Goal: Task Accomplishment & Management: Manage account settings

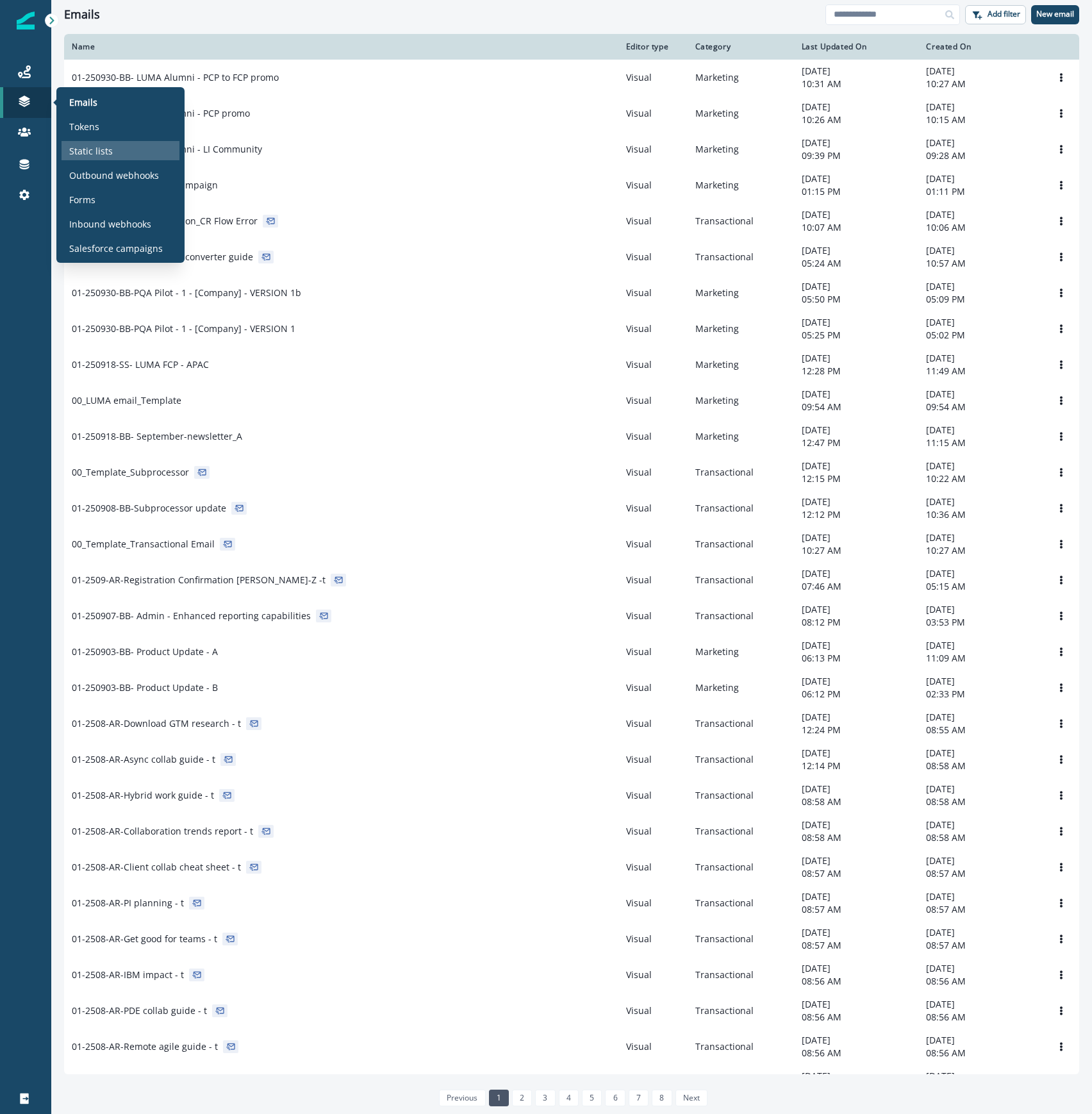
click at [114, 154] on div "Static lists" at bounding box center [121, 150] width 118 height 20
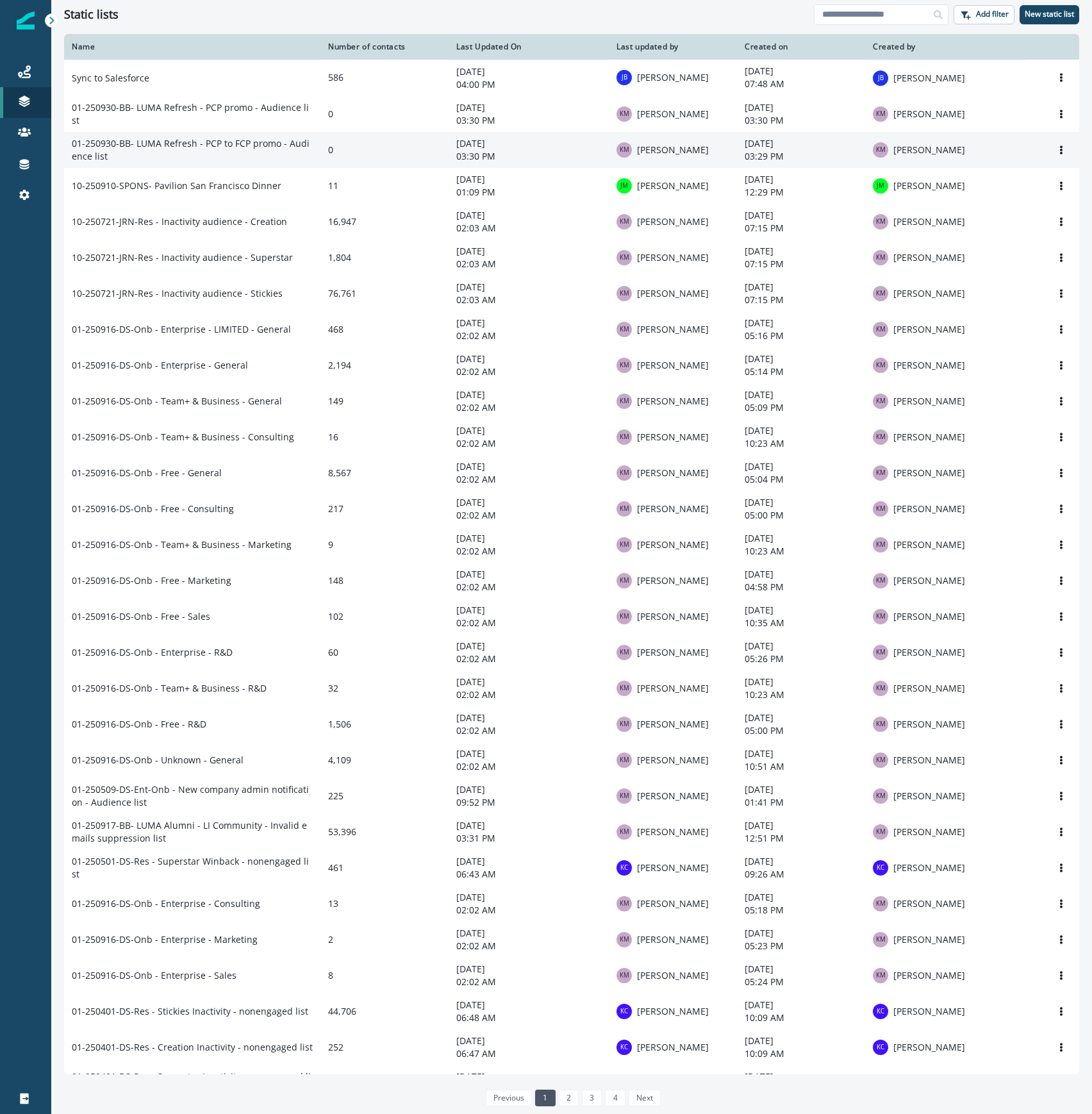
click at [211, 140] on td "01-250930-BB- LUMA Refresh - PCP to FCP promo - Audience list" at bounding box center [192, 149] width 257 height 36
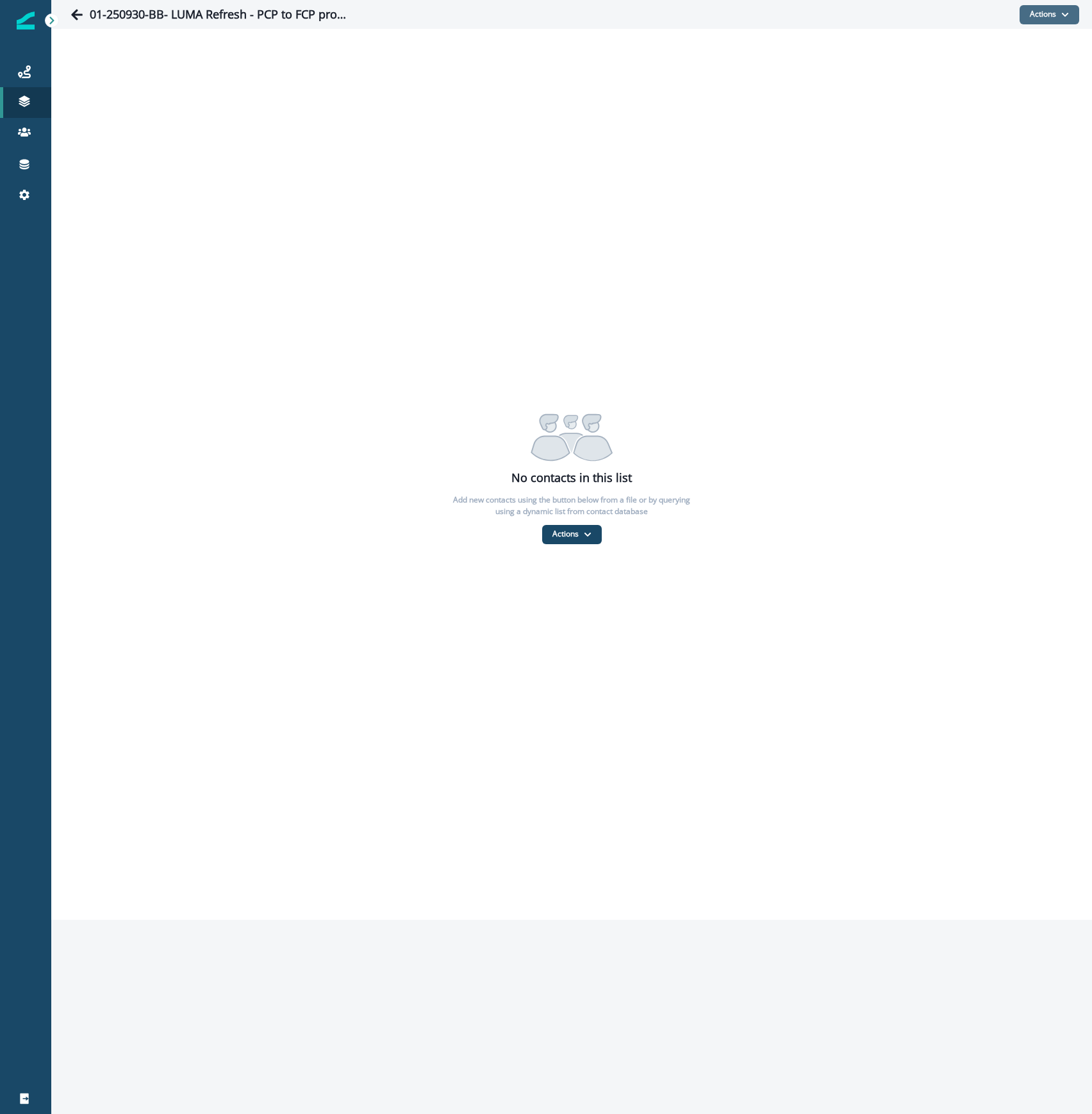
click at [1044, 11] on button "Actions" at bounding box center [1049, 15] width 60 height 20
click at [1018, 69] on button "From a CSV file" at bounding box center [1021, 69] width 114 height 22
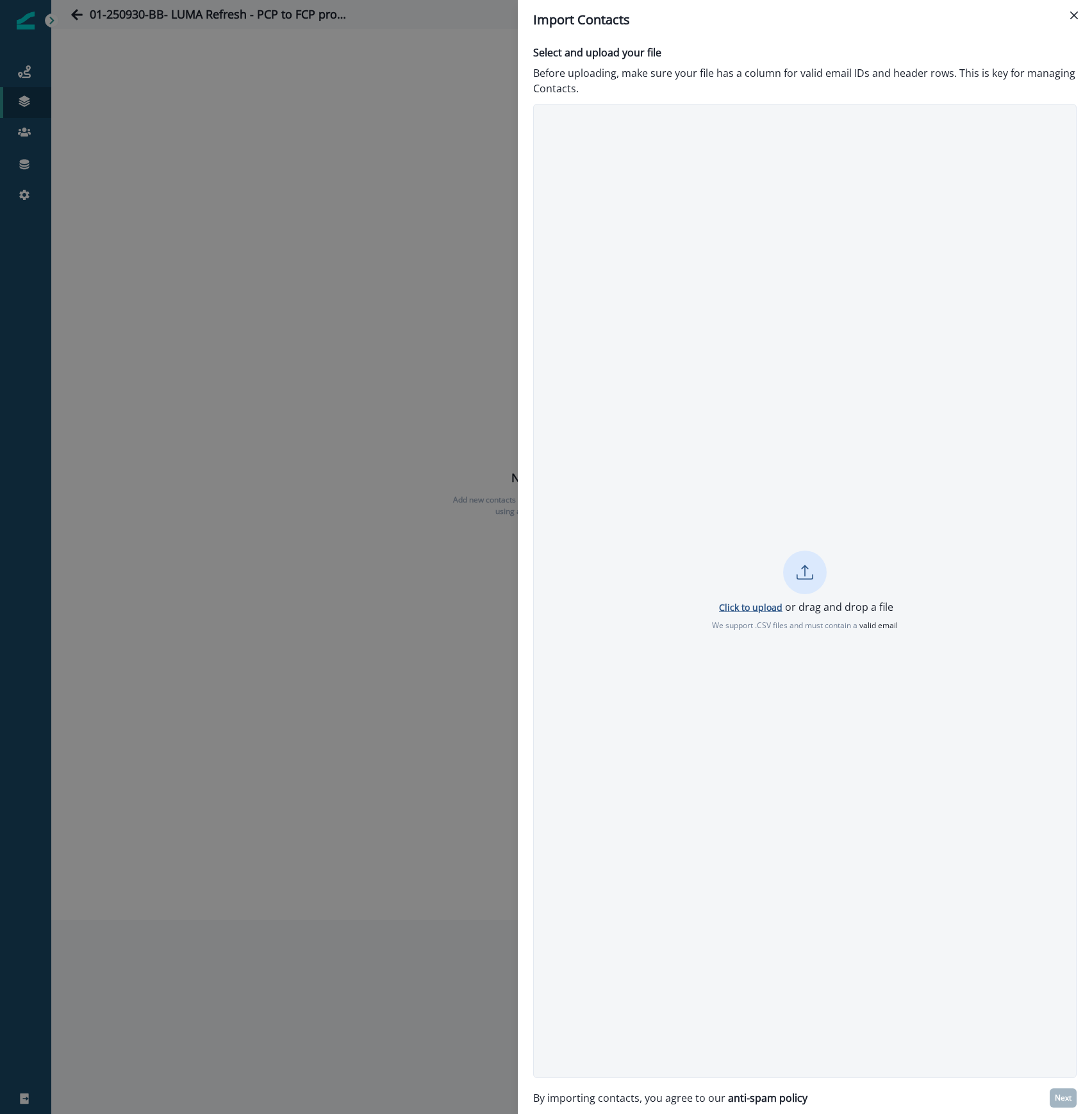
click at [744, 608] on p "Click to upload" at bounding box center [750, 607] width 64 height 12
click at [1064, 1100] on p "Next" at bounding box center [1063, 1097] width 17 height 9
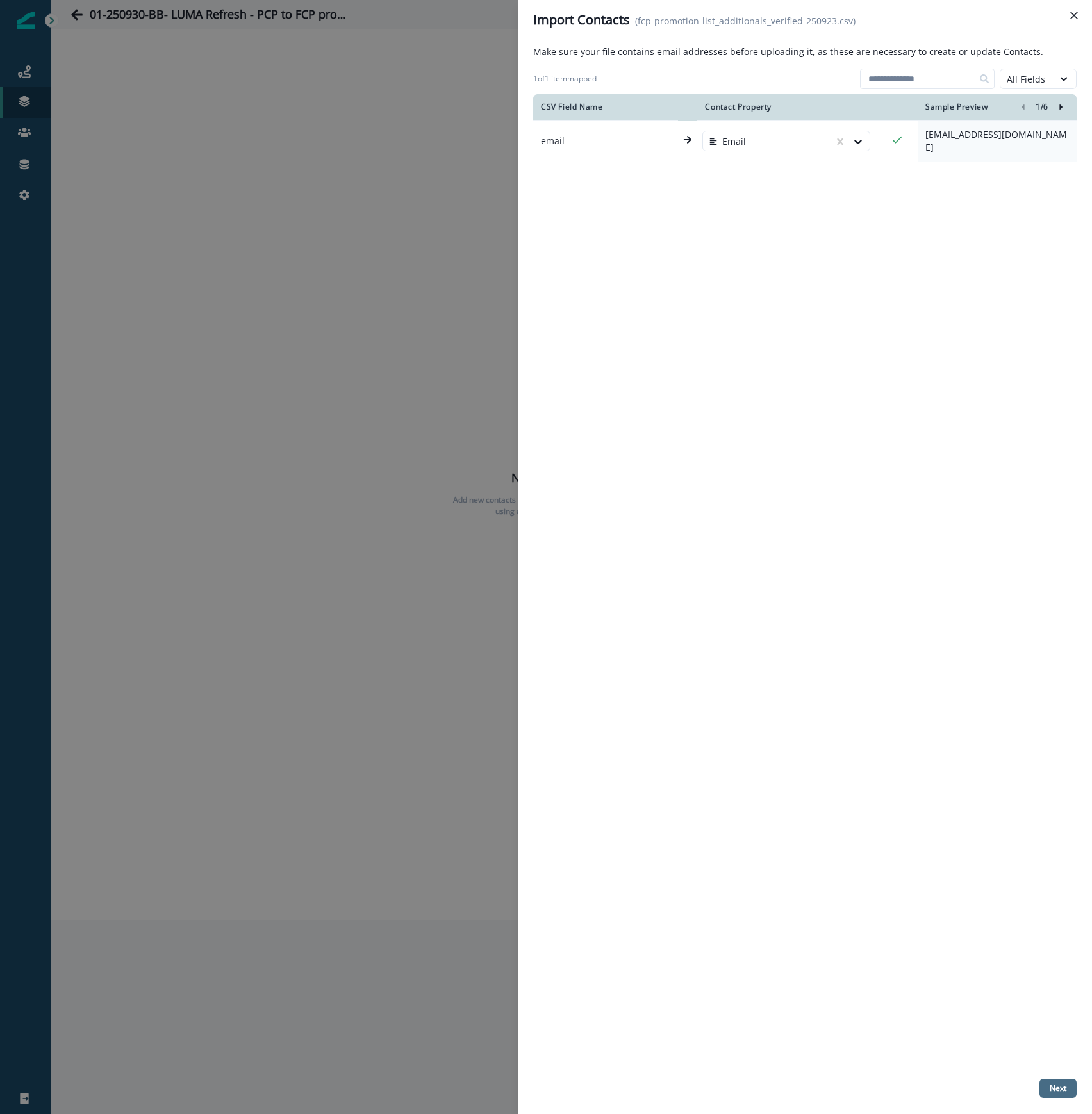
click at [1064, 1090] on p "Next" at bounding box center [1058, 1087] width 17 height 9
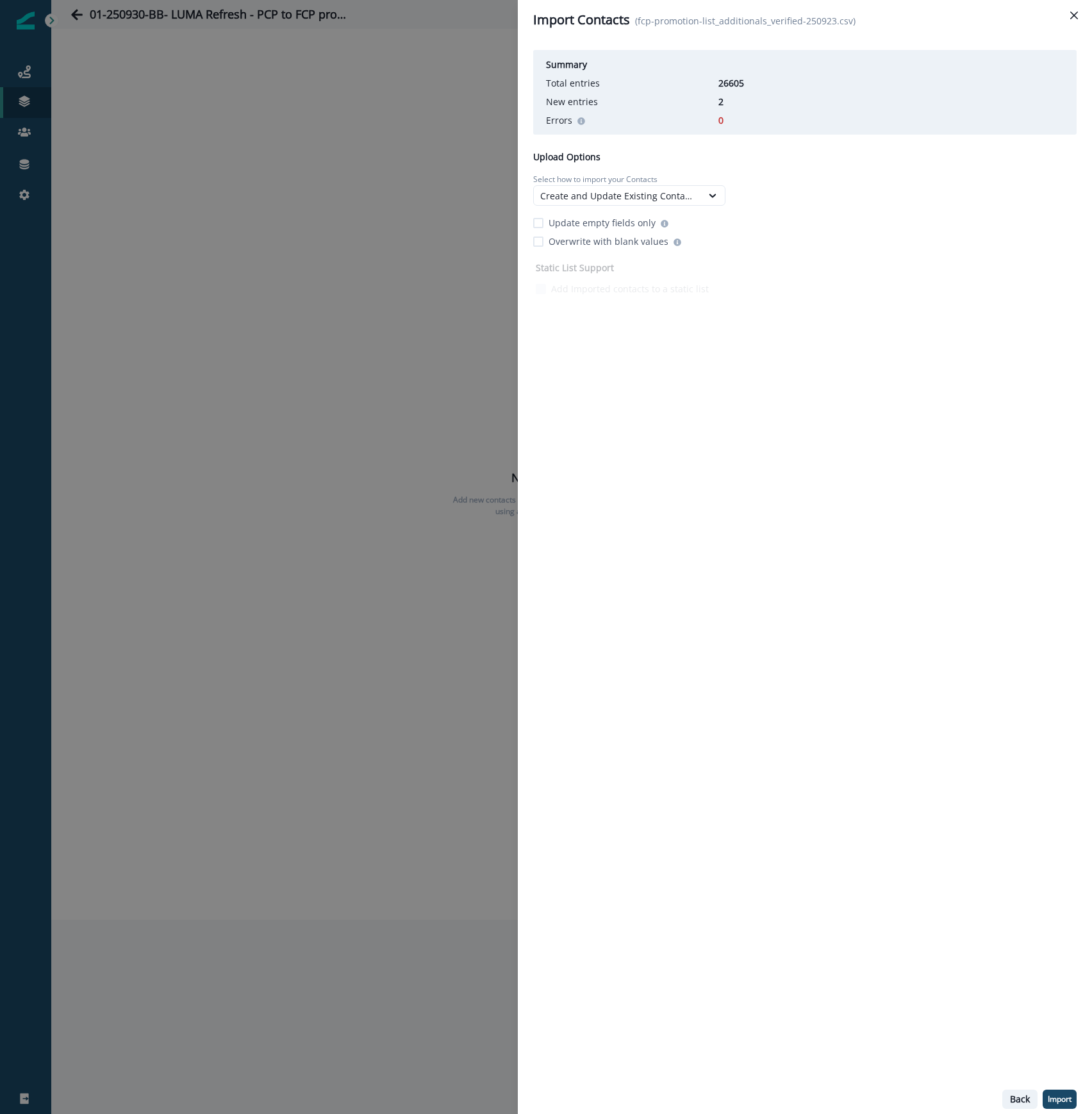
click at [1025, 1101] on p "Back" at bounding box center [1019, 1099] width 20 height 11
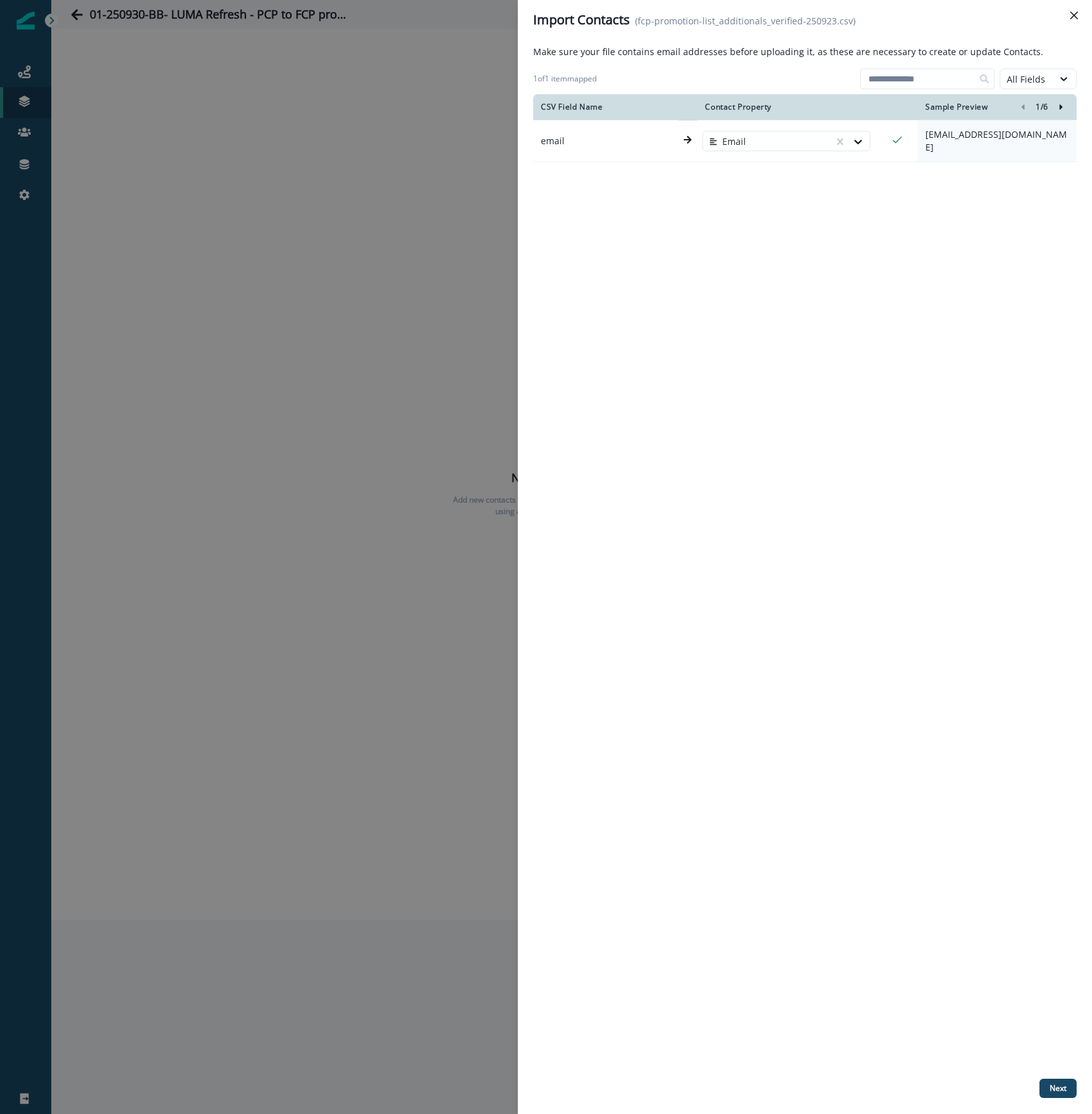
click at [395, 301] on div "Import Contacts (fcp-promotion-list_additionals_verified-250923.csv) Make sure …" at bounding box center [546, 557] width 1092 height 1114
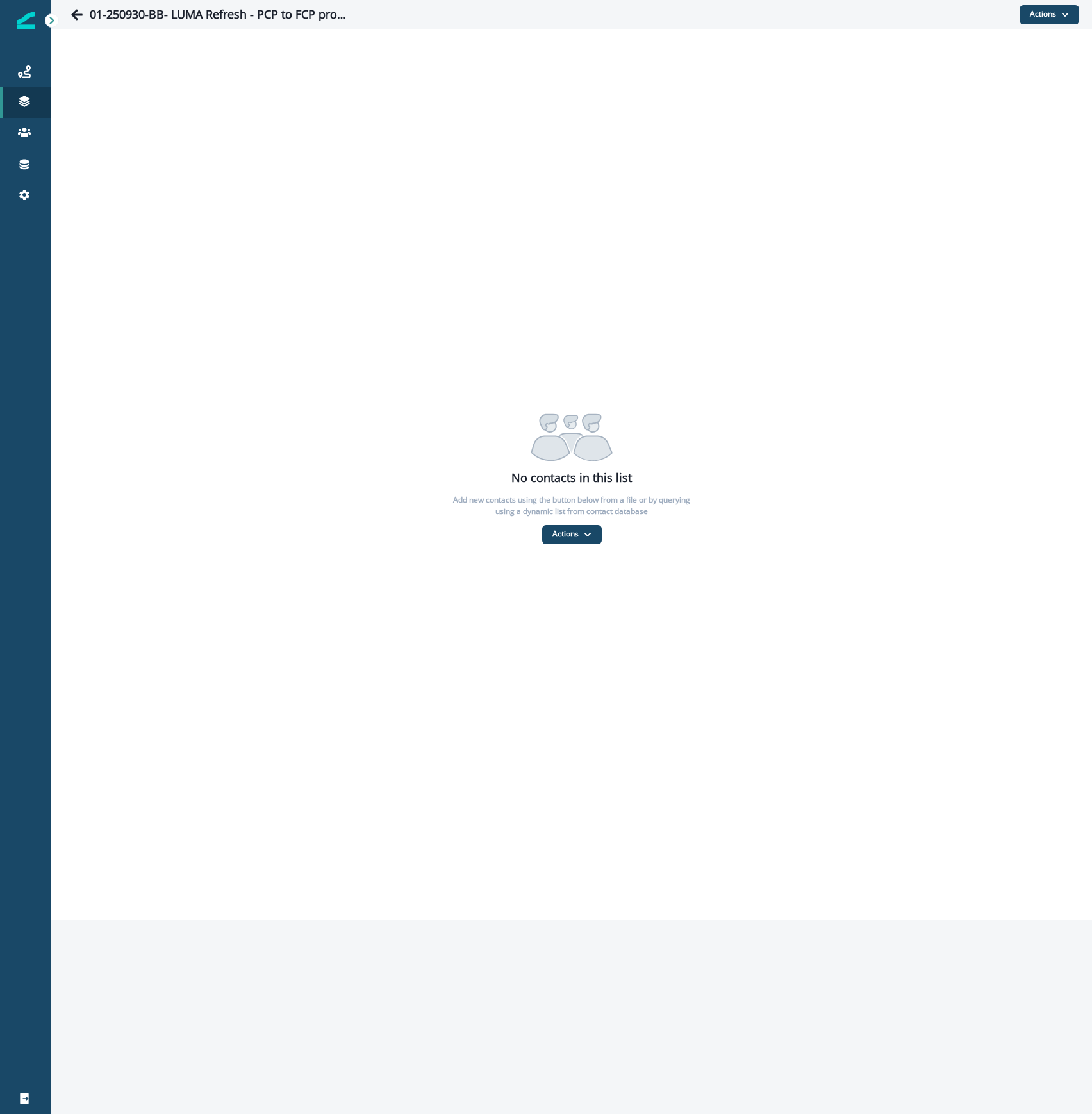
click at [168, 366] on div "No contacts in this list Add new contacts using the button below from a file or…" at bounding box center [571, 474] width 1041 height 891
click at [564, 534] on button "Actions" at bounding box center [571, 535] width 60 height 20
click at [584, 595] on button "From a CSV file" at bounding box center [599, 590] width 114 height 22
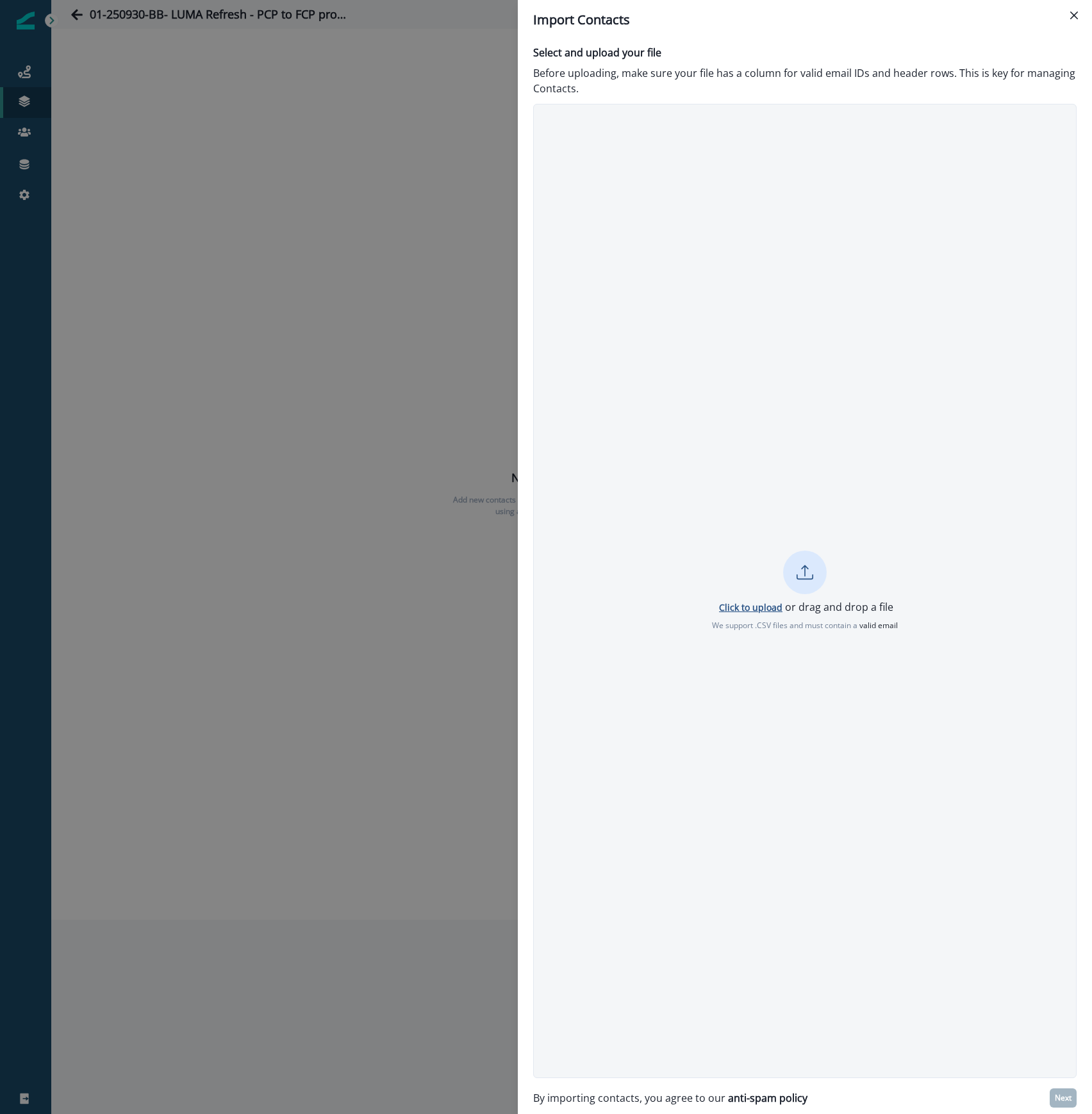
click at [749, 609] on p "Click to upload" at bounding box center [750, 607] width 64 height 12
click at [1069, 1098] on p "Next" at bounding box center [1063, 1097] width 17 height 9
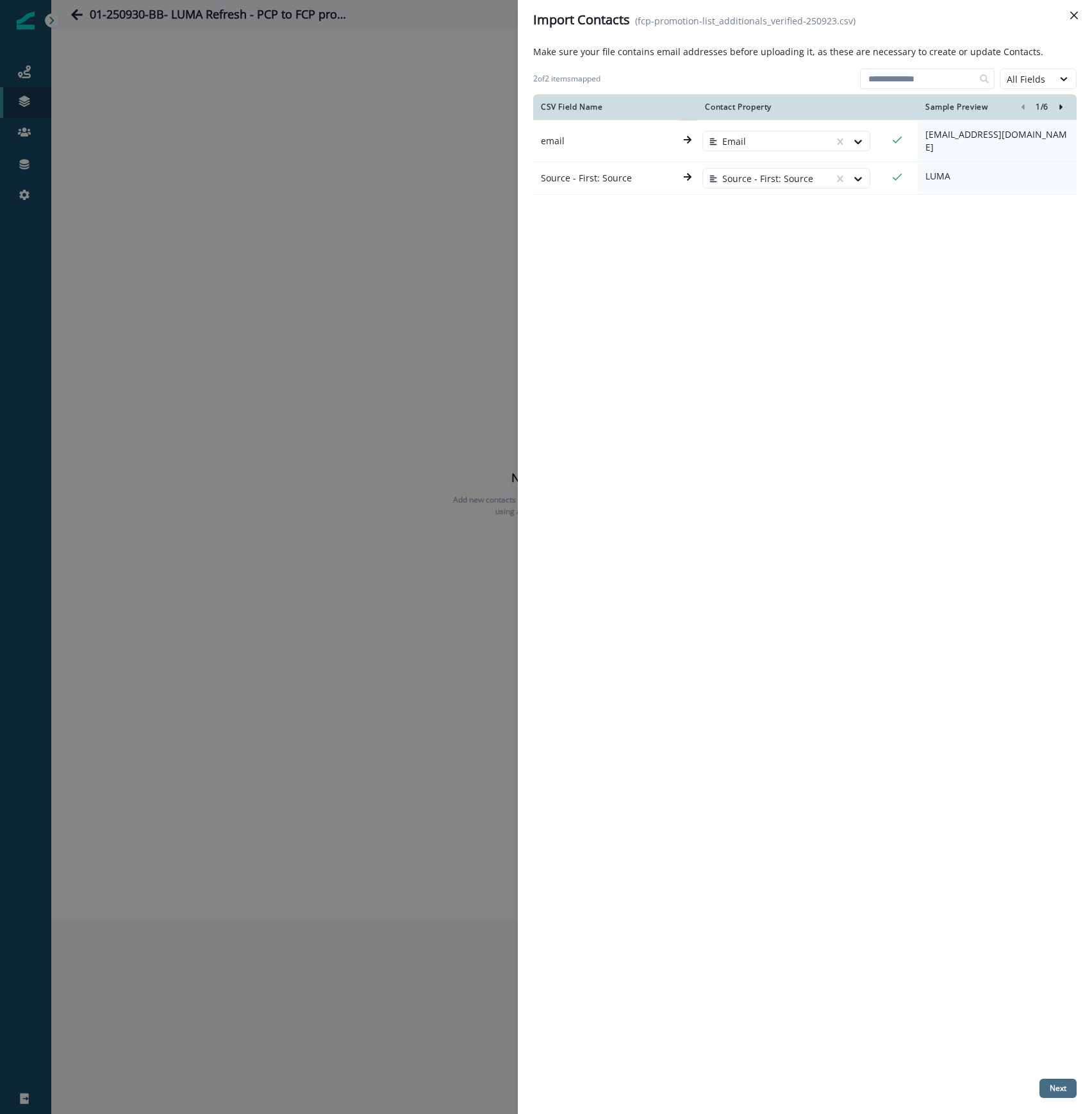
click at [1058, 1088] on p "Next" at bounding box center [1058, 1087] width 17 height 9
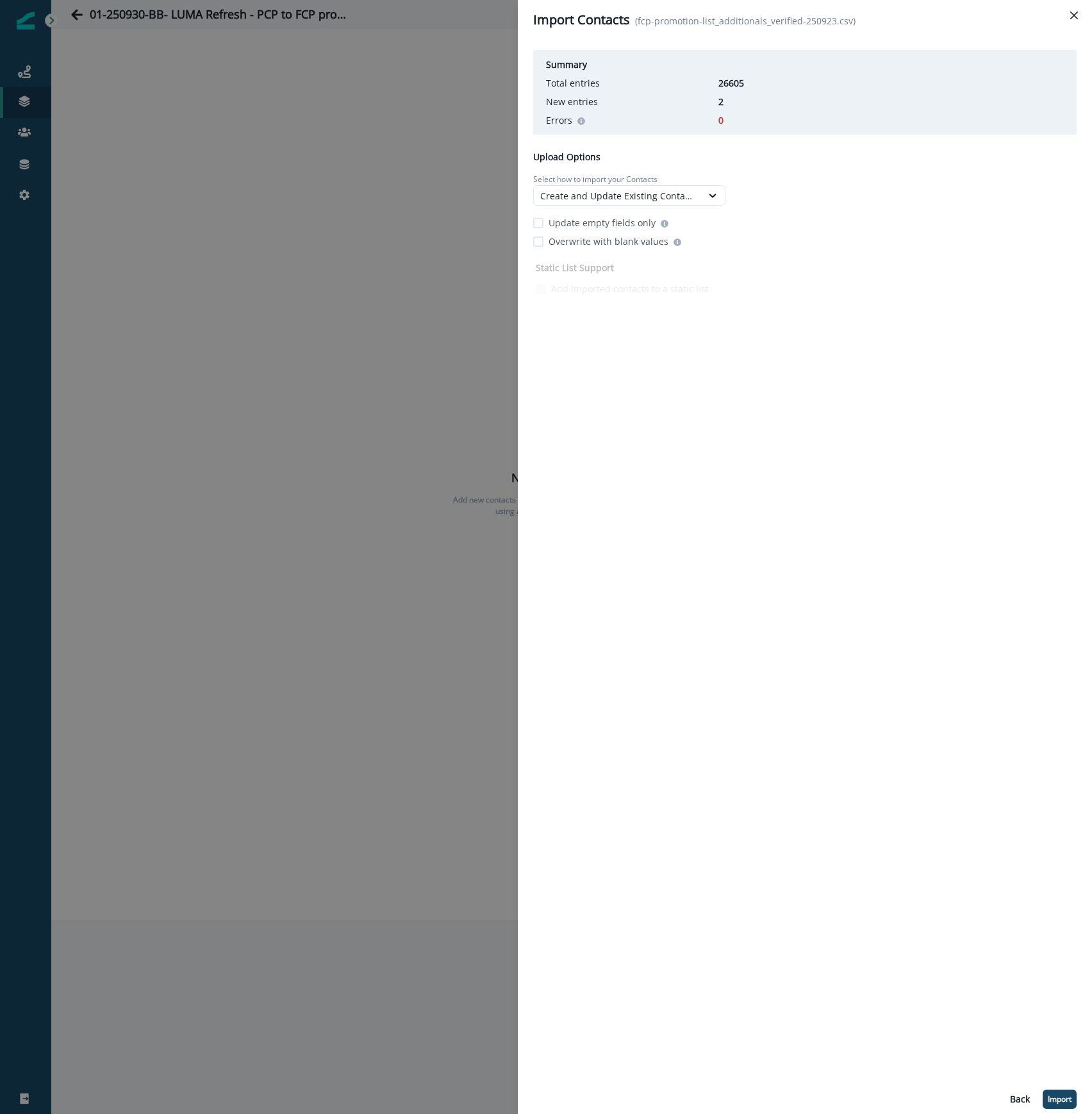
click at [574, 224] on p "Update empty fields only" at bounding box center [602, 223] width 107 height 14
click at [1066, 1098] on p "Import" at bounding box center [1060, 1098] width 24 height 9
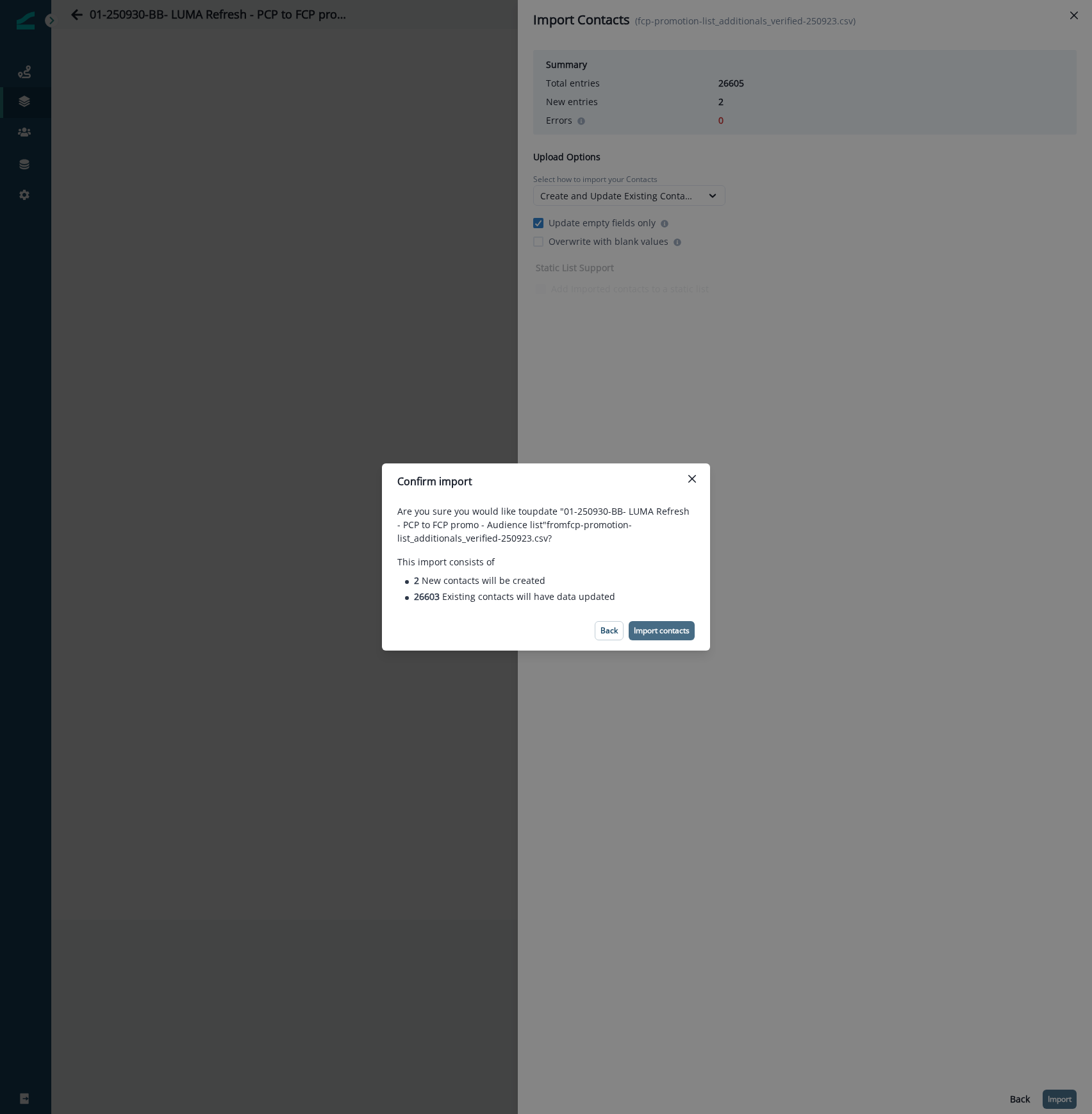
click at [658, 626] on p "Import contacts" at bounding box center [661, 630] width 56 height 9
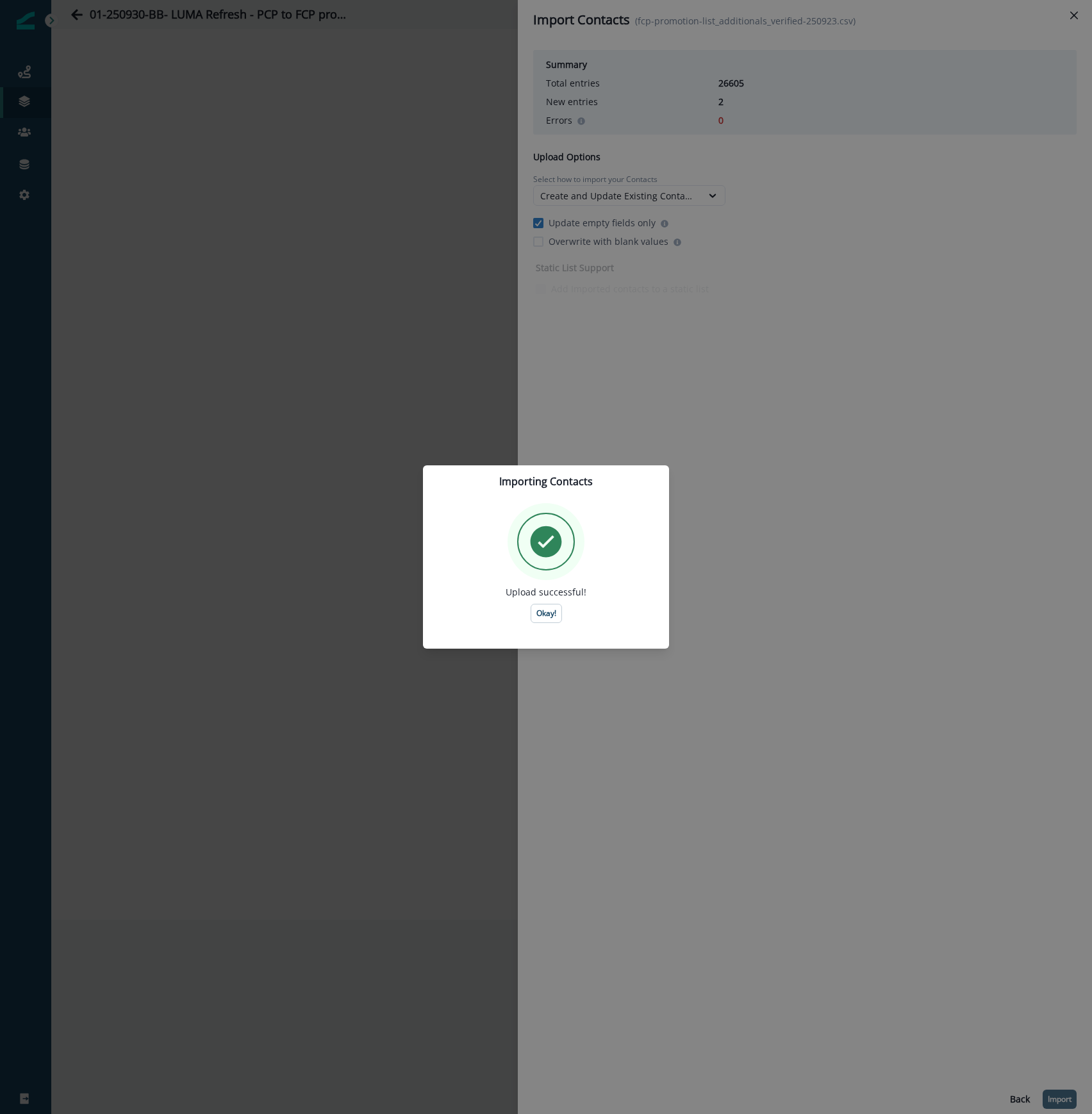
click at [537, 616] on p "Okay!" at bounding box center [546, 613] width 20 height 9
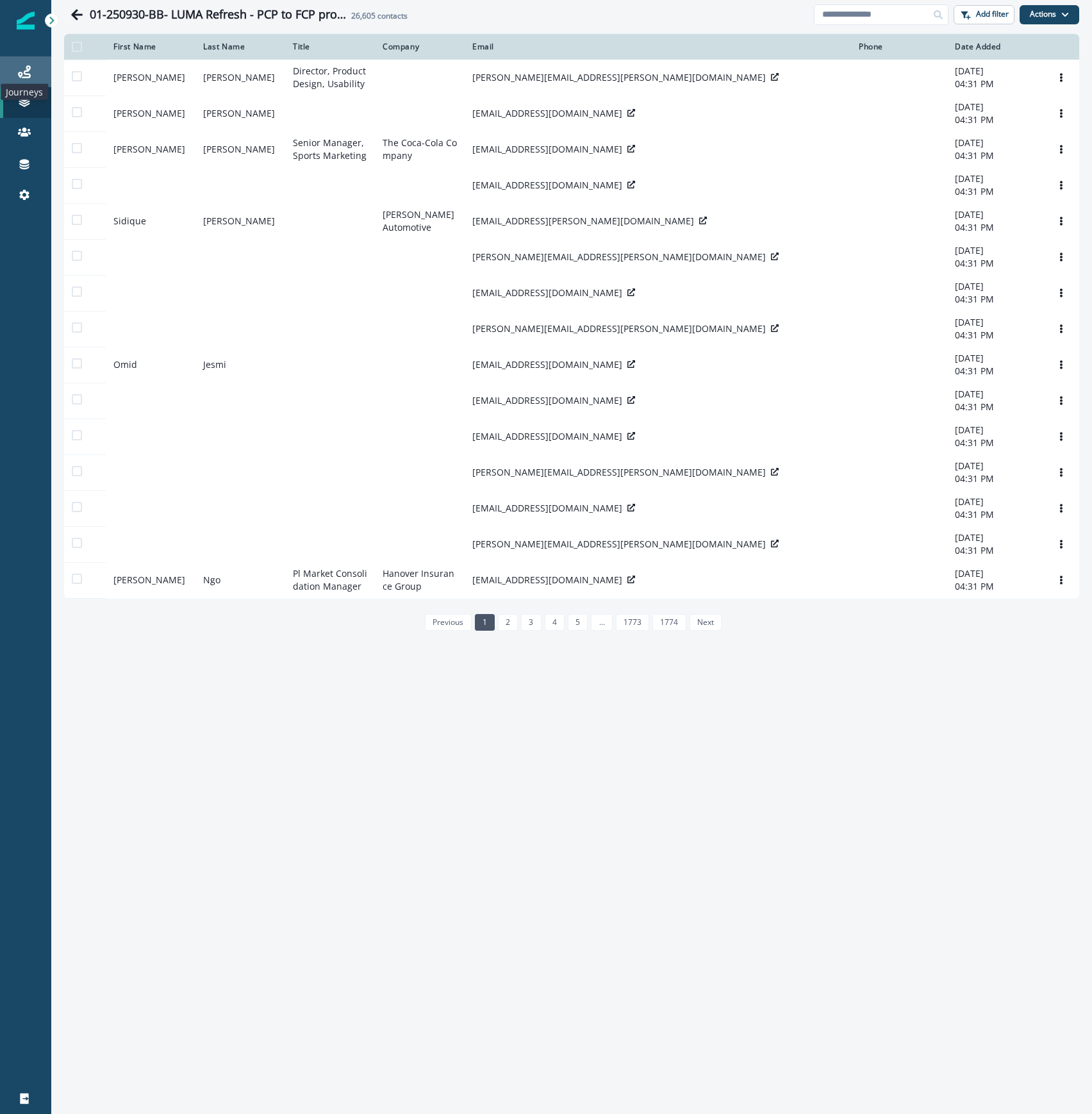
click at [23, 75] on icon at bounding box center [24, 71] width 13 height 13
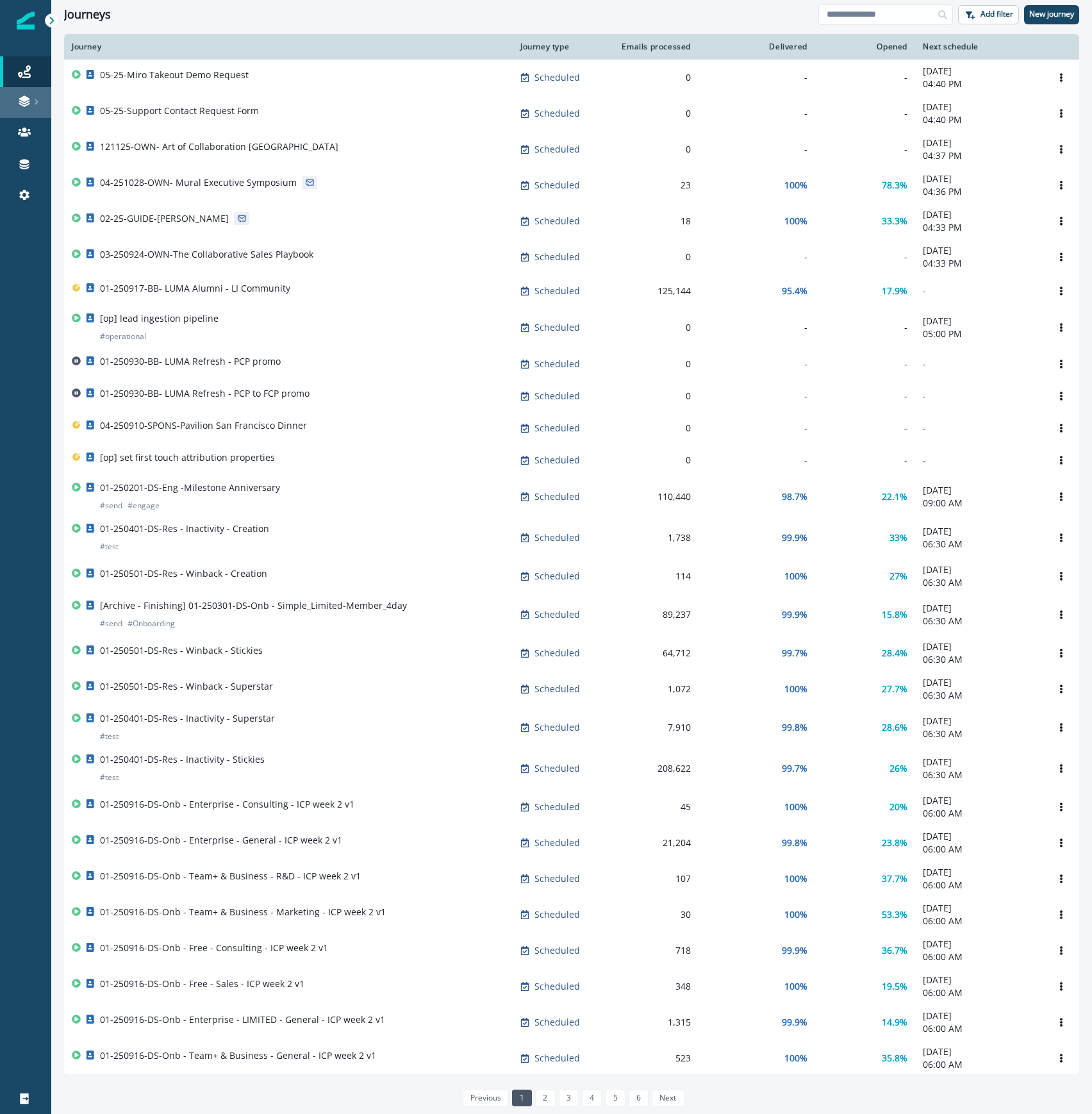
click at [31, 100] on div at bounding box center [26, 100] width 41 height 13
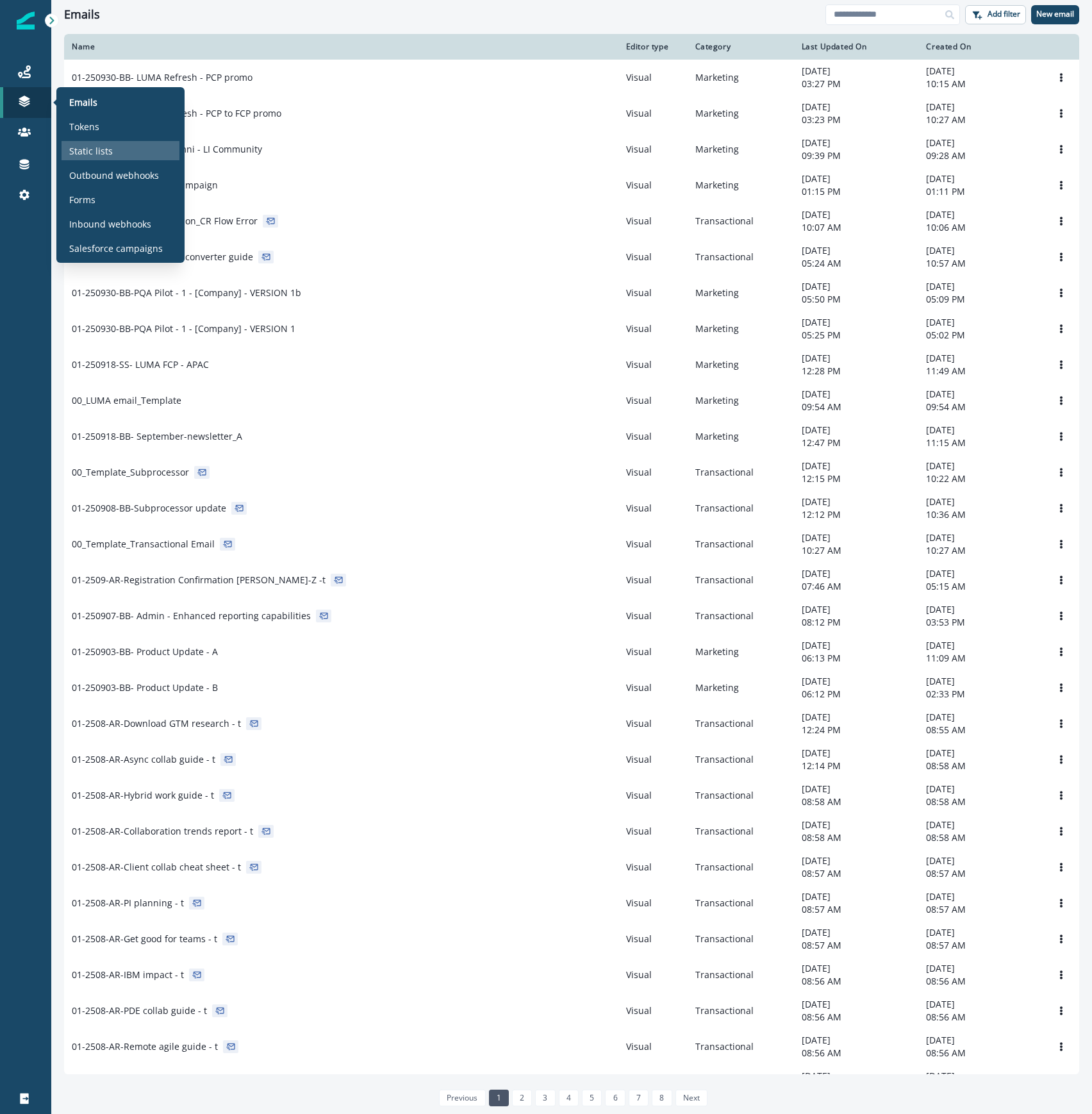
click at [100, 151] on p "Static lists" at bounding box center [90, 151] width 43 height 14
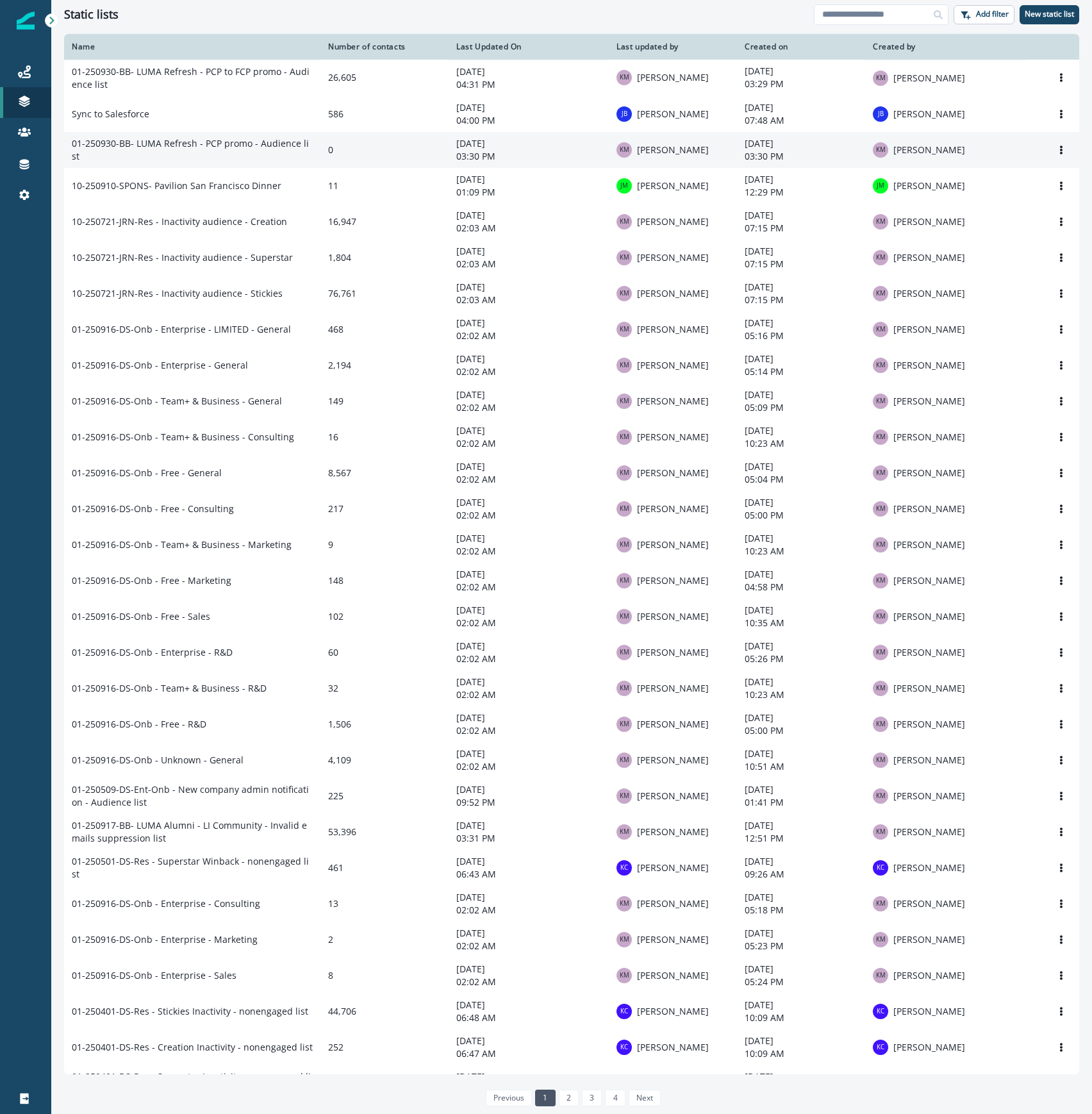
click at [277, 149] on td "01-250930-BB- LUMA Refresh - PCP promo - Audience list" at bounding box center [192, 149] width 257 height 36
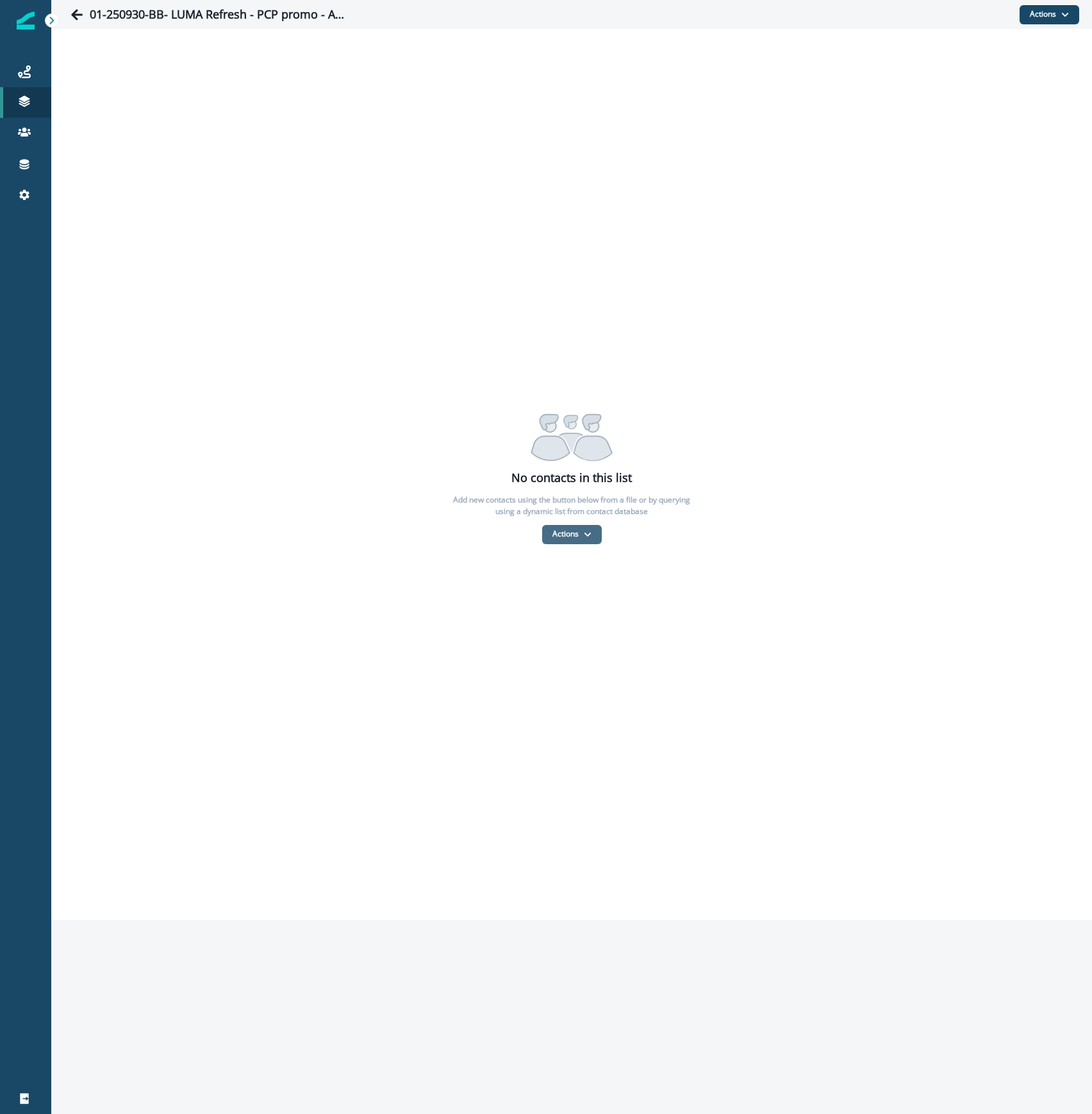
click at [573, 539] on button "Actions" at bounding box center [571, 535] width 60 height 20
click at [575, 591] on button "From a CSV file" at bounding box center [599, 590] width 114 height 22
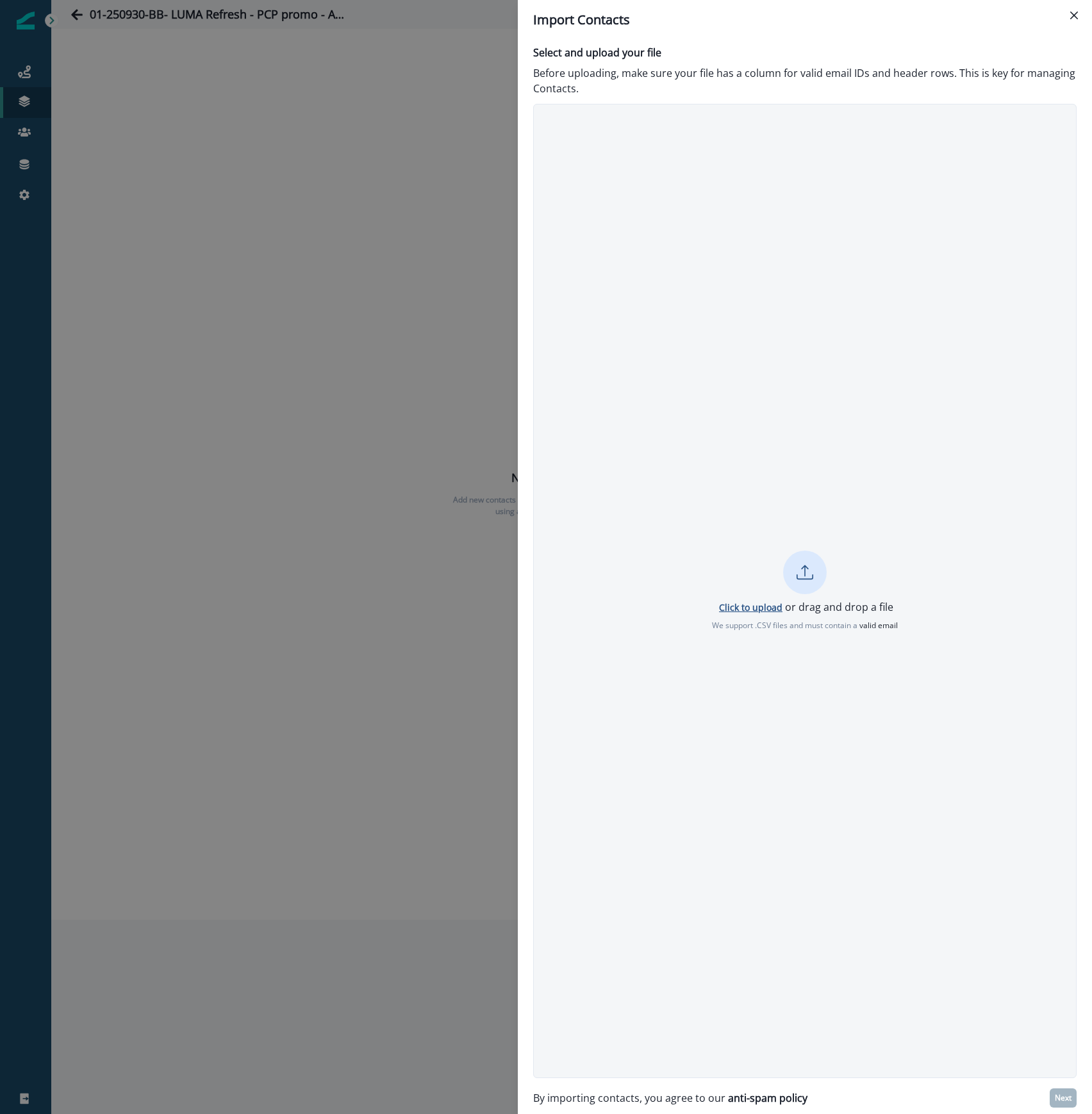
click at [752, 609] on p "Click to upload" at bounding box center [750, 607] width 64 height 12
click at [1069, 1100] on p "Next" at bounding box center [1063, 1097] width 17 height 9
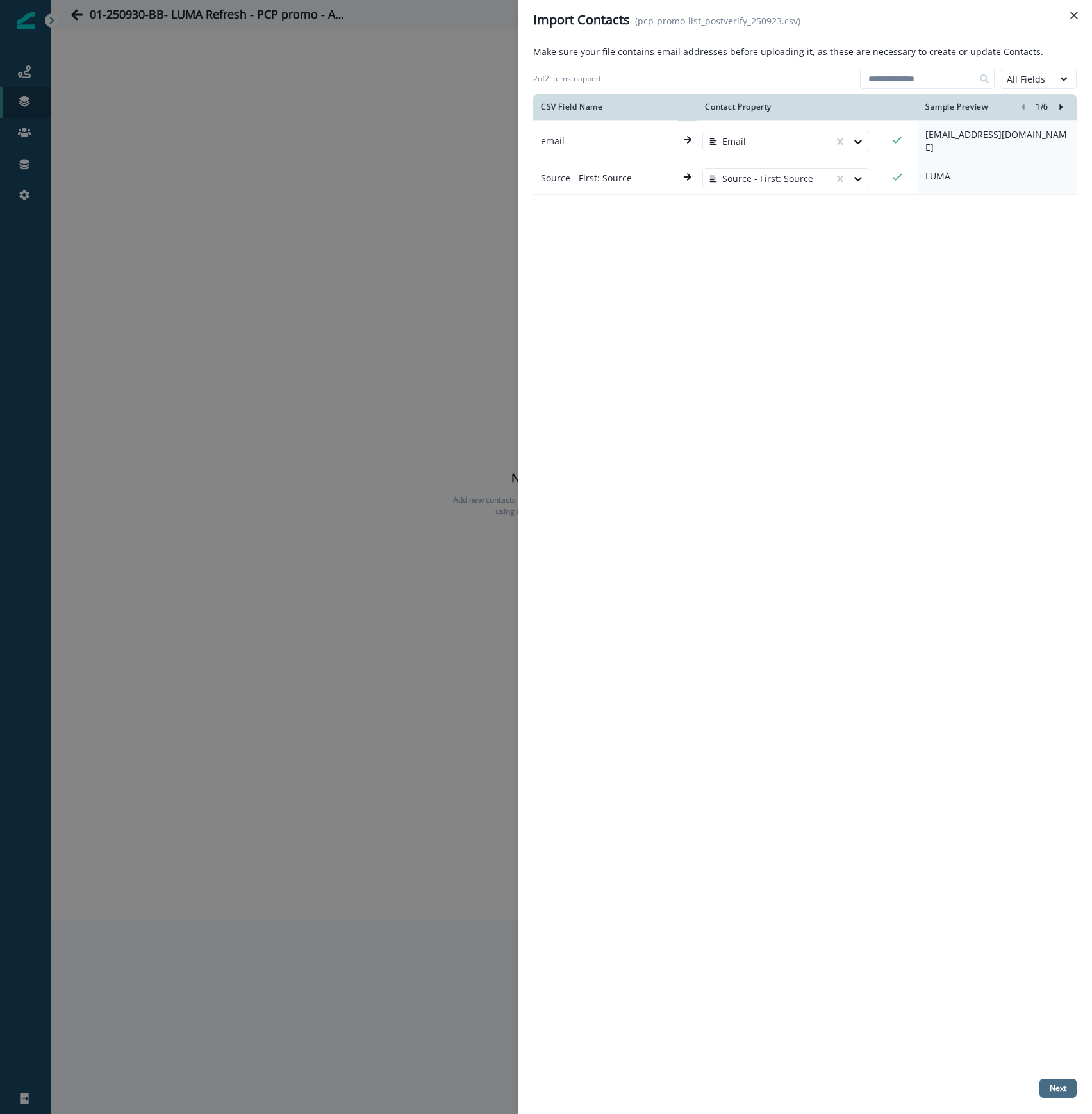
click at [1055, 1087] on p "Next" at bounding box center [1058, 1087] width 17 height 9
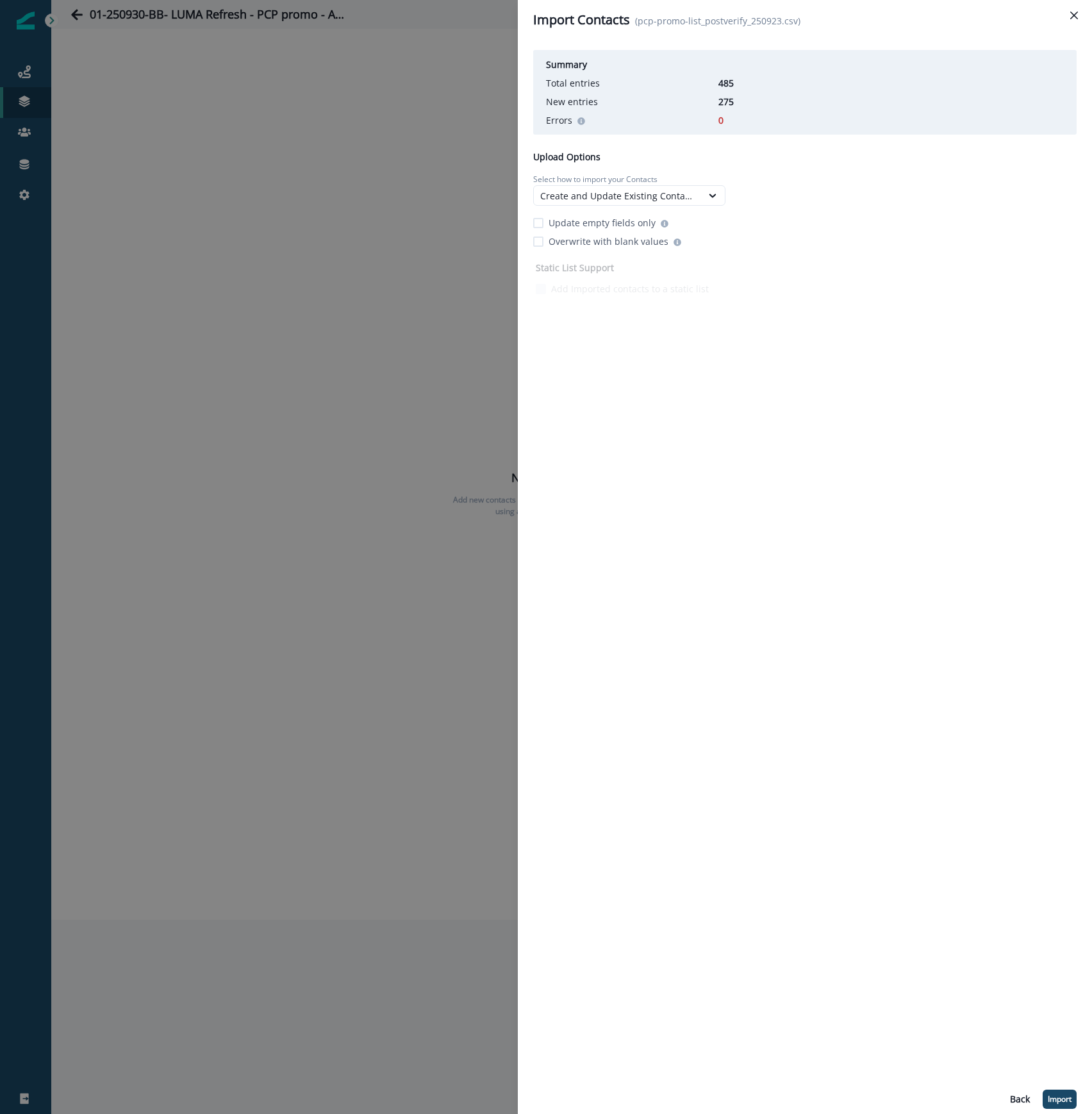
click at [855, 413] on div "Summary Total entries 485 New entries 275 Errors 0 Upload Options Select how to…" at bounding box center [804, 577] width 544 height 1064
click at [805, 29] on header "Import Contacts (pcp-promo-list_postverify_250923.csv)" at bounding box center [805, 20] width 574 height 39
click at [1012, 1098] on p "Back" at bounding box center [1019, 1099] width 20 height 11
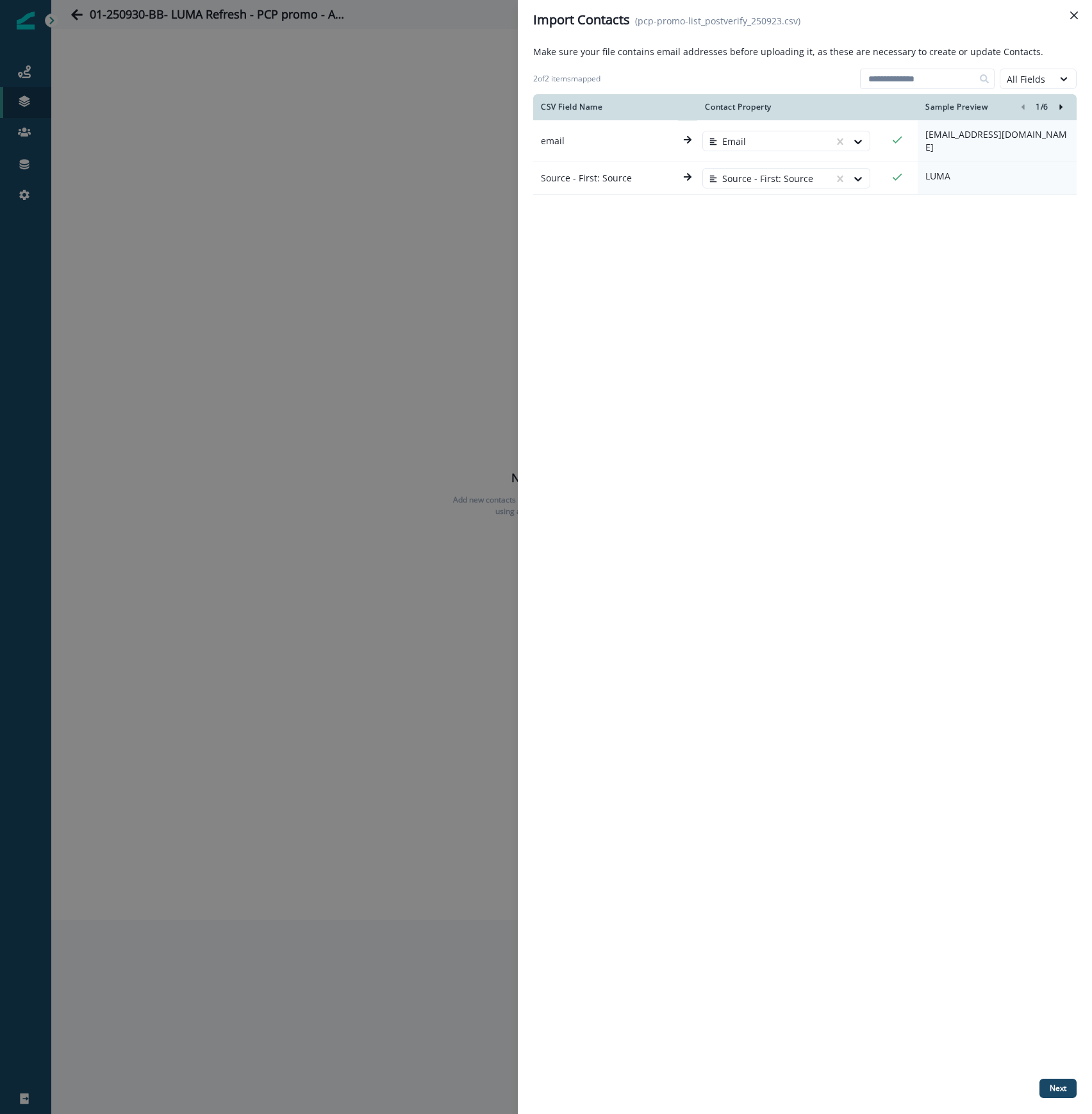
click at [731, 442] on div "CSV Field Name Contact Property Sample Preview 1 / 6 email Email [EMAIL_ADDRESS…" at bounding box center [804, 584] width 544 height 979
click at [342, 332] on div "Import Contacts (pcp-promo-list_postverify_250923.csv) Make sure your file cont…" at bounding box center [546, 557] width 1092 height 1114
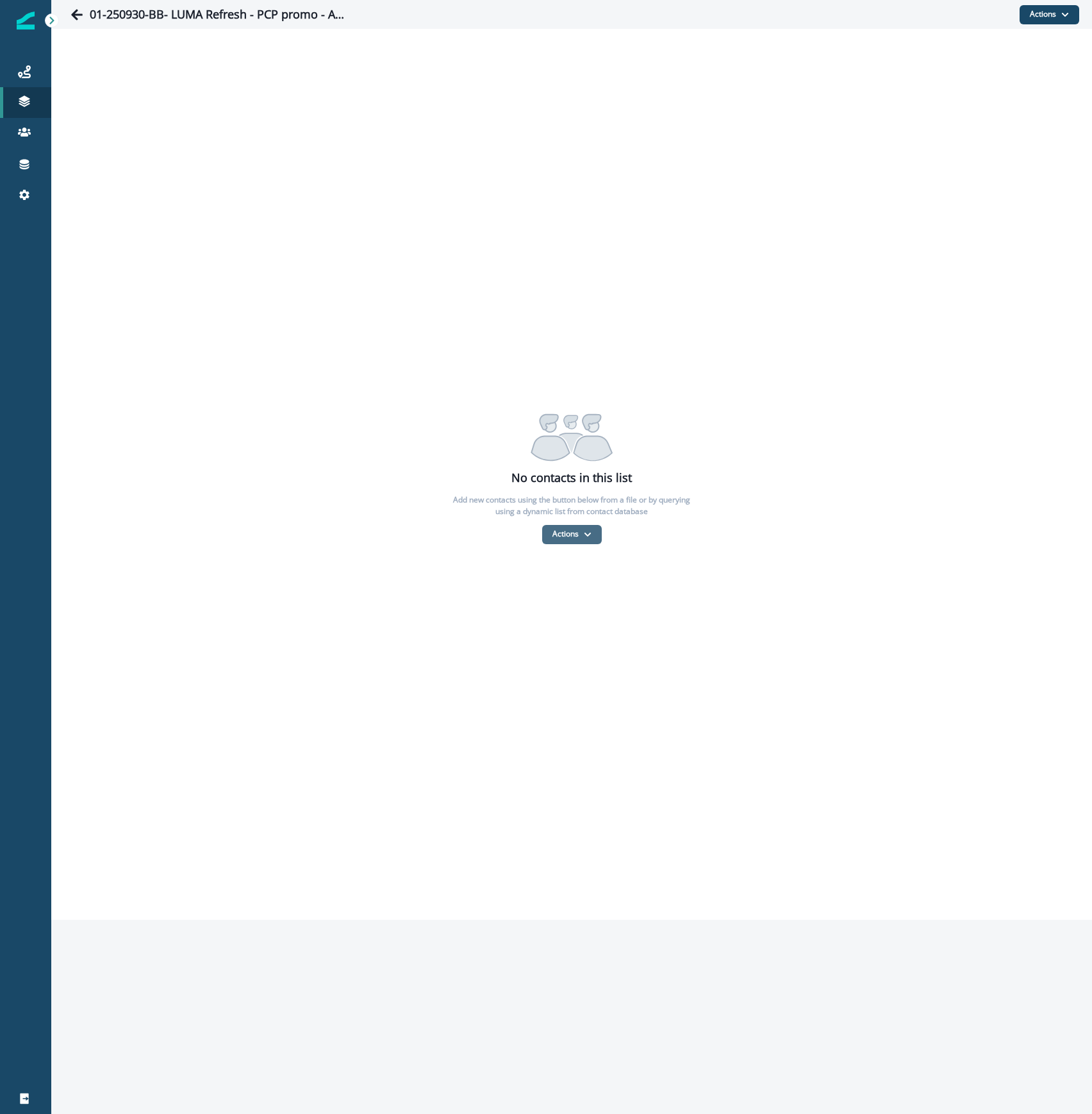
click at [568, 539] on button "Actions" at bounding box center [571, 535] width 60 height 20
click at [565, 583] on button "From a CSV file" at bounding box center [599, 590] width 114 height 22
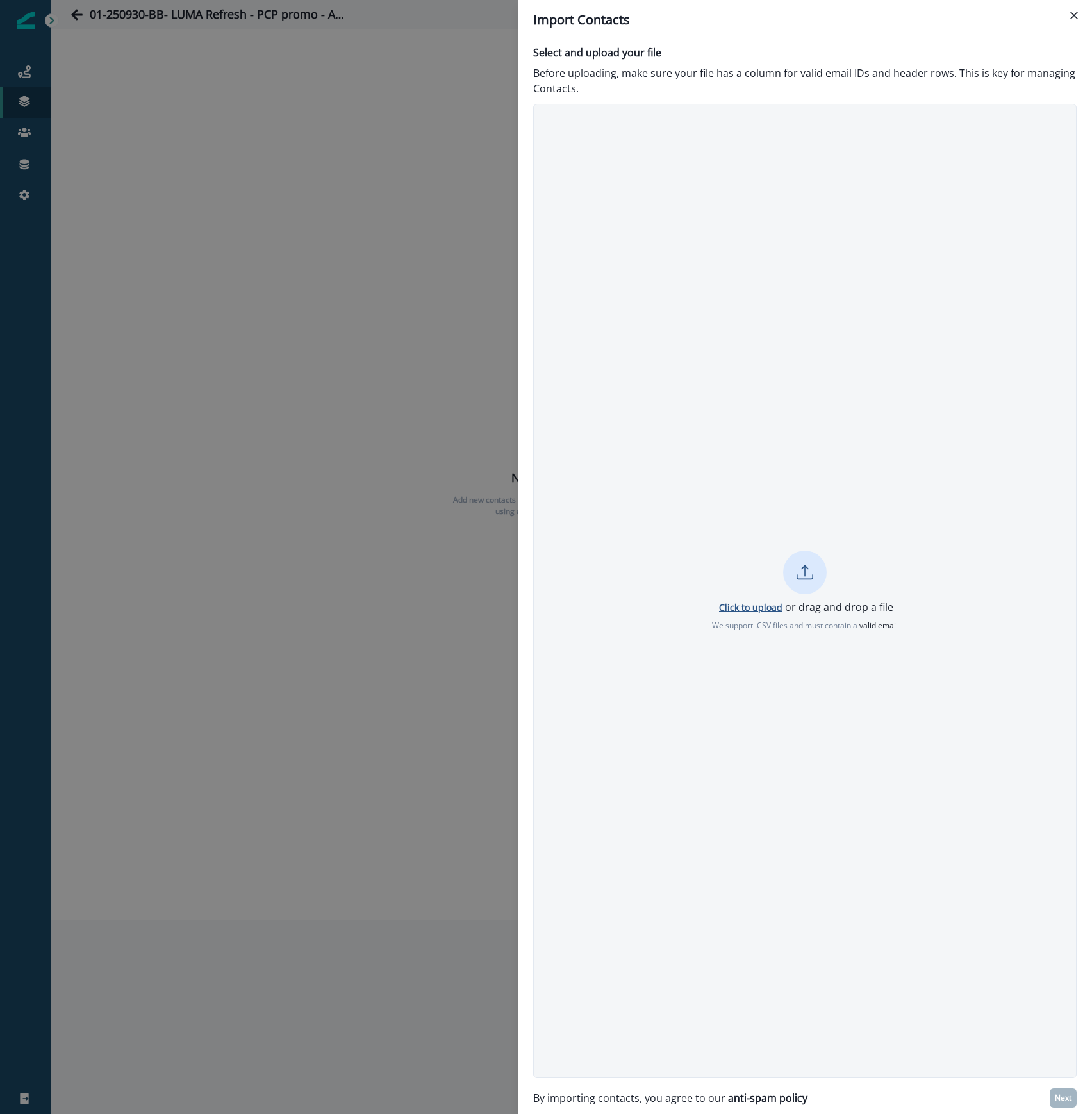
click at [746, 601] on p "Click to upload" at bounding box center [750, 607] width 64 height 12
click at [77, 141] on div "Import Contacts Select and upload your file Before uploading, make sure your fi…" at bounding box center [546, 557] width 1092 height 1114
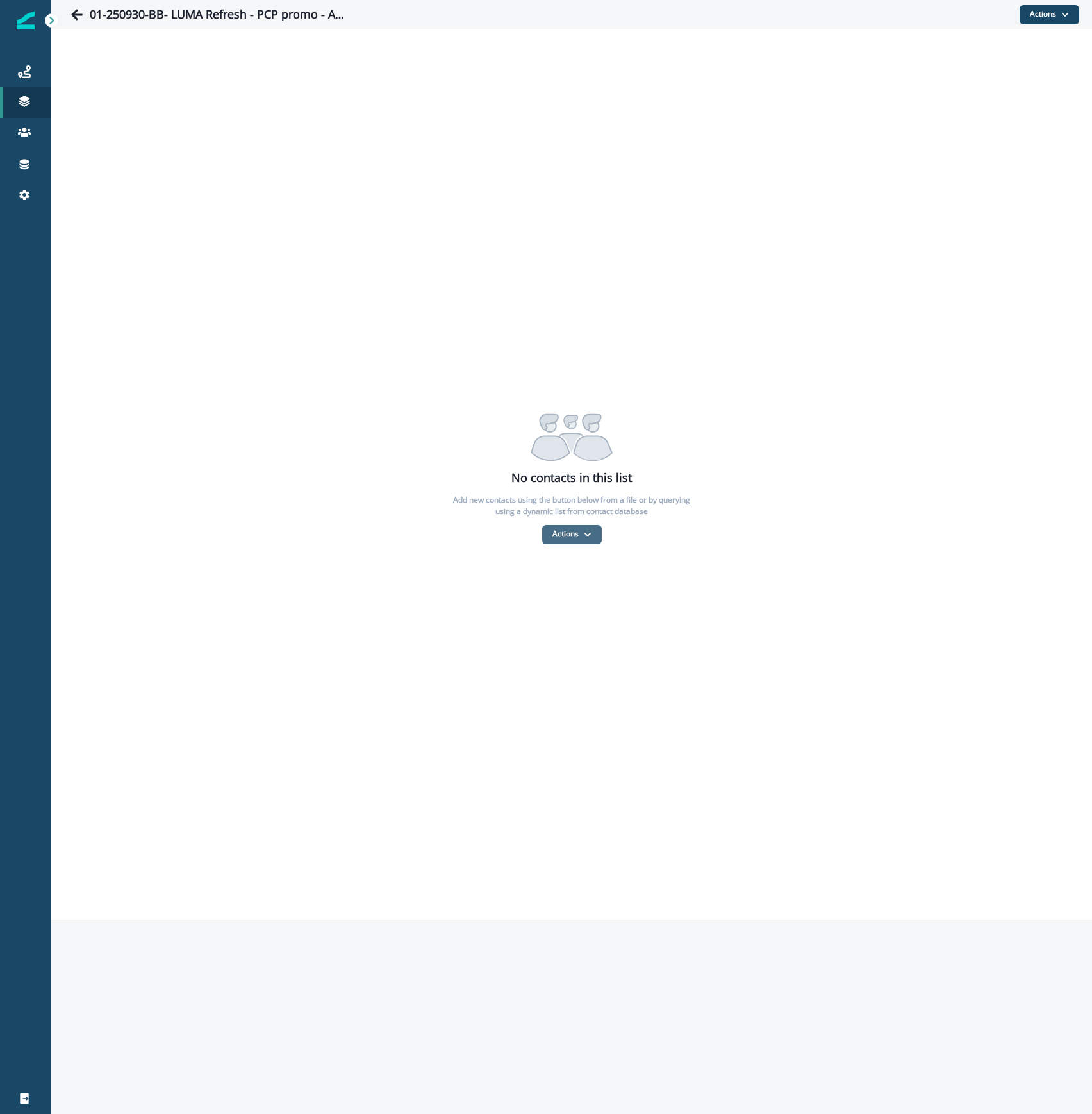
click at [566, 526] on button "Actions" at bounding box center [571, 535] width 60 height 20
click at [583, 598] on button "From a CSV file" at bounding box center [599, 590] width 114 height 22
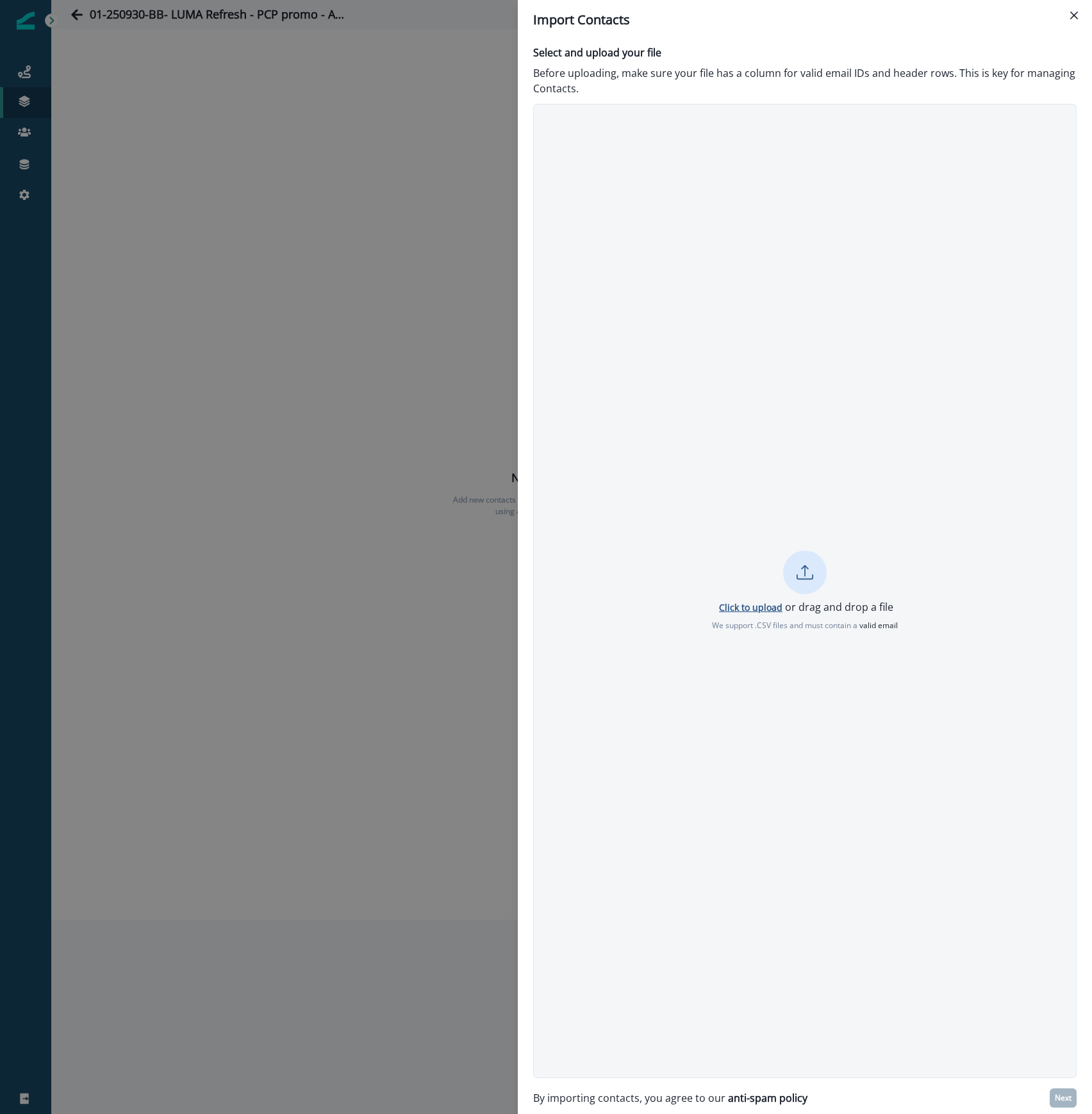
click at [756, 613] on p "Click to upload" at bounding box center [750, 607] width 64 height 12
click at [1068, 1102] on p "Next" at bounding box center [1063, 1097] width 17 height 9
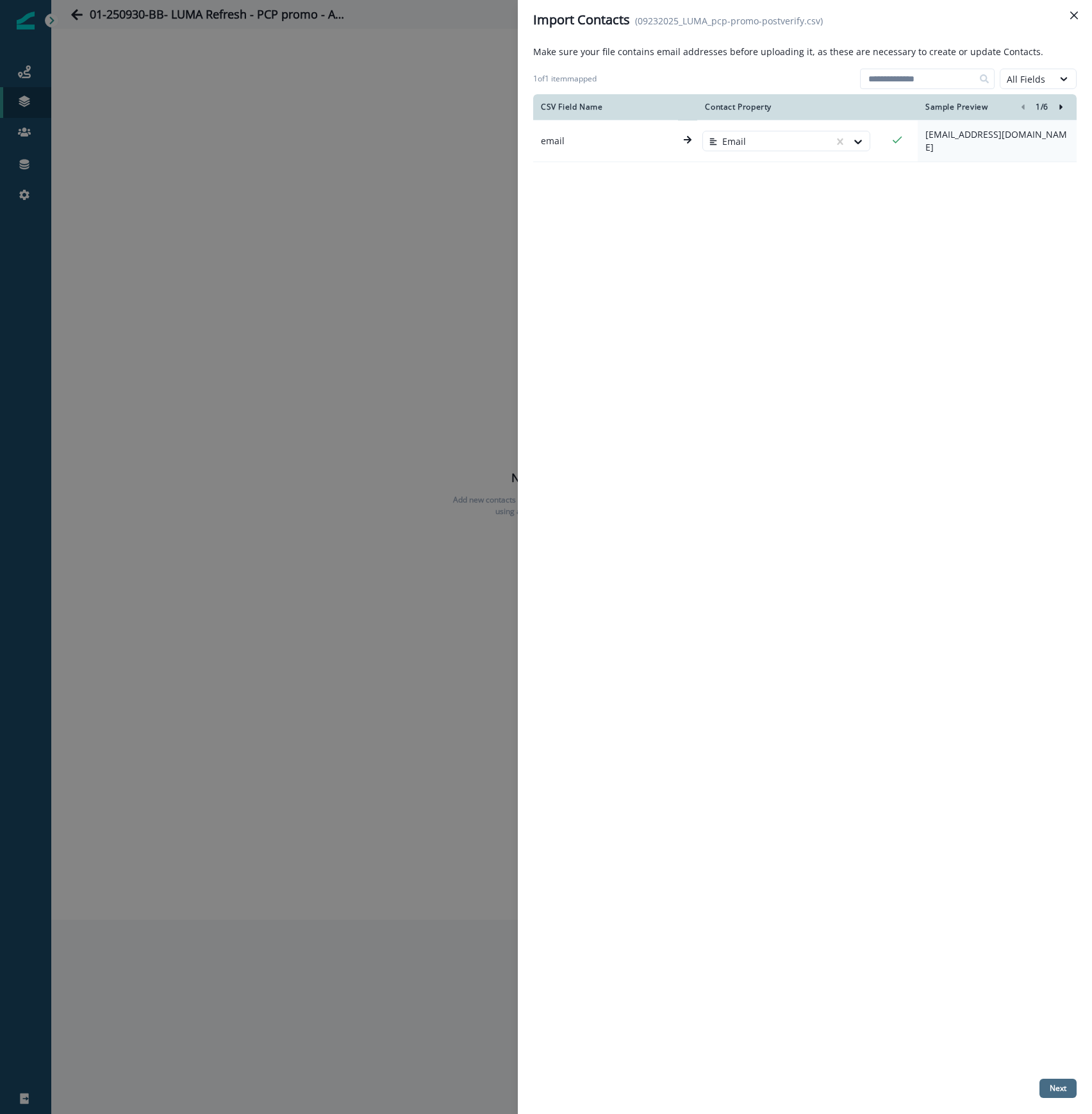
click at [1059, 1085] on p "Next" at bounding box center [1058, 1087] width 17 height 9
click at [816, 617] on div "CSV Field Name Contact Property Sample Preview 1 / 6 email Email [EMAIL_ADDRESS…" at bounding box center [804, 584] width 544 height 979
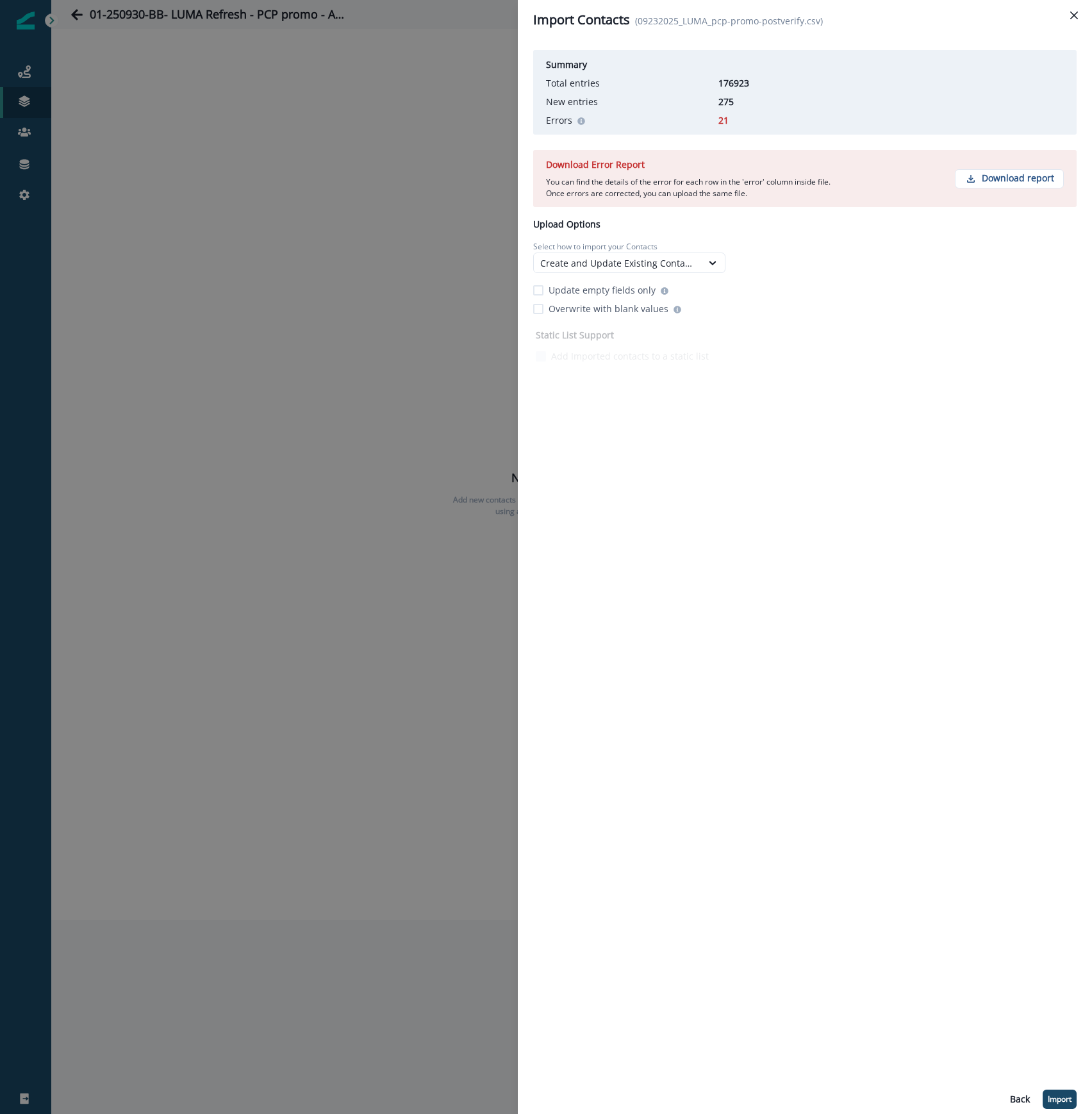
click at [122, 644] on div "Import Contacts (09232025_LUMA_pcp-promo-postverify.csv) Summary Total entries …" at bounding box center [546, 557] width 1092 height 1114
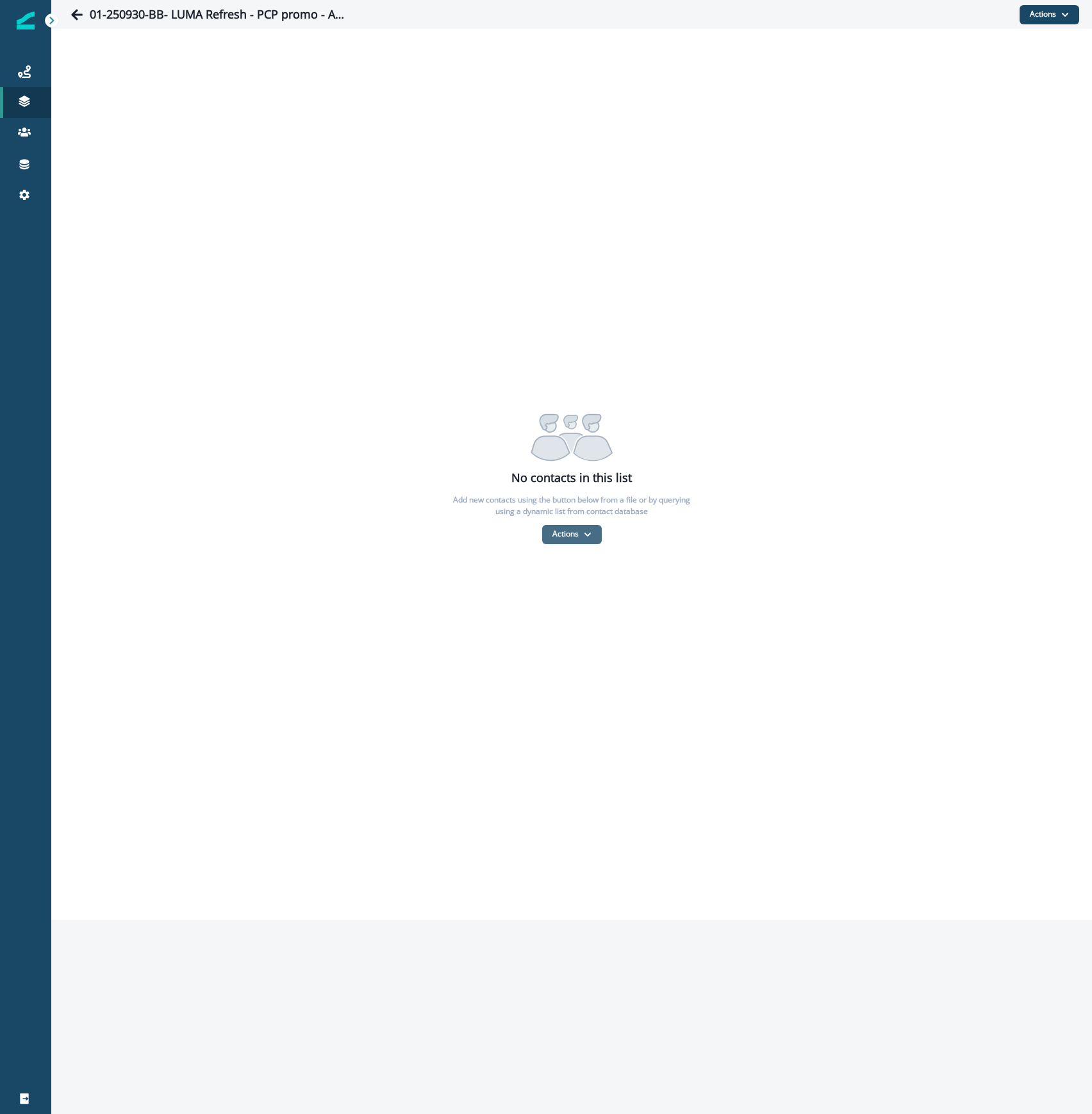
click at [584, 531] on icon "button" at bounding box center [588, 535] width 8 height 8
click at [581, 591] on button "From a CSV file" at bounding box center [599, 590] width 114 height 22
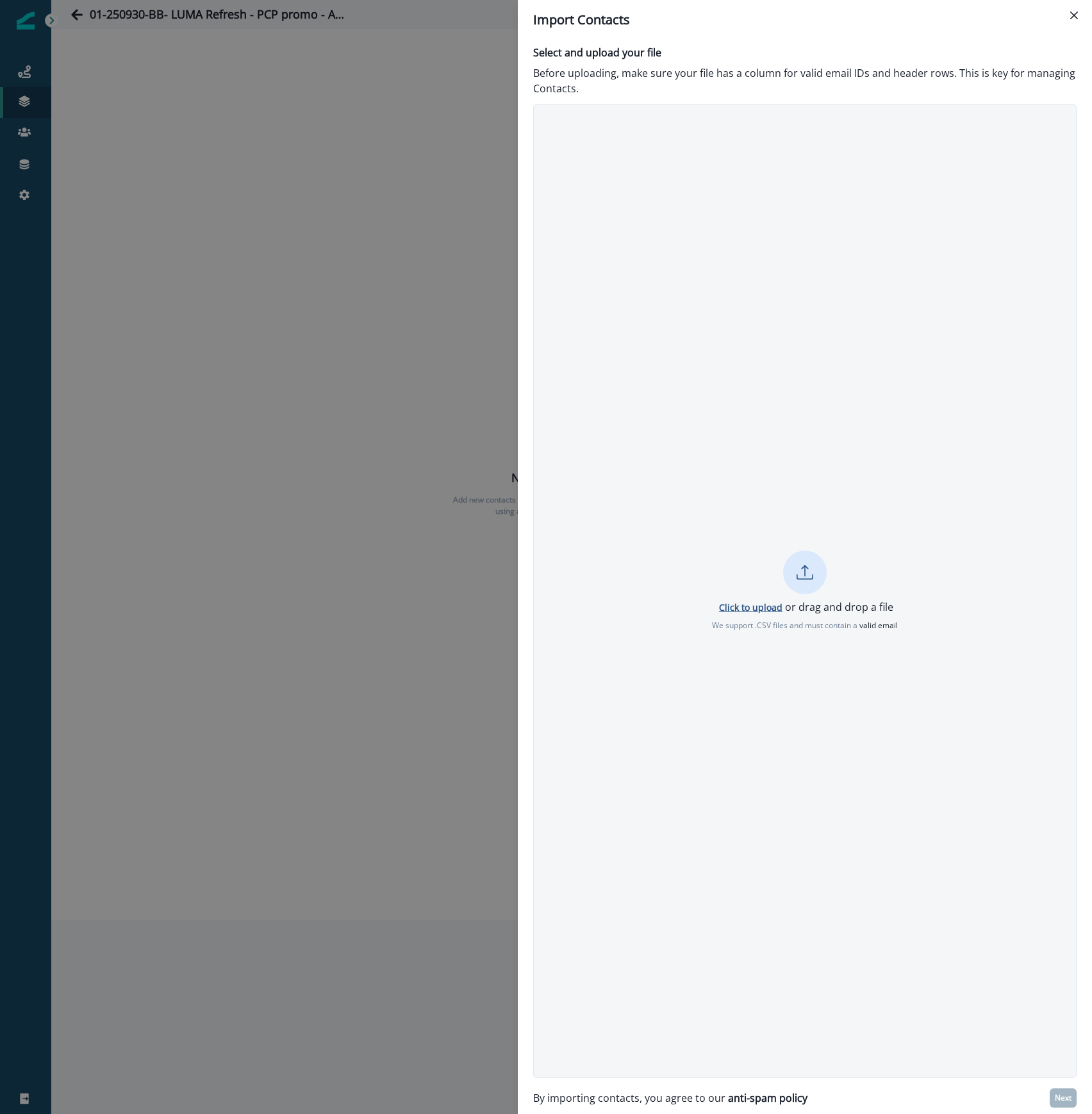
click at [765, 609] on p "Click to upload" at bounding box center [750, 607] width 64 height 12
click at [1063, 1100] on p "Next" at bounding box center [1063, 1097] width 17 height 9
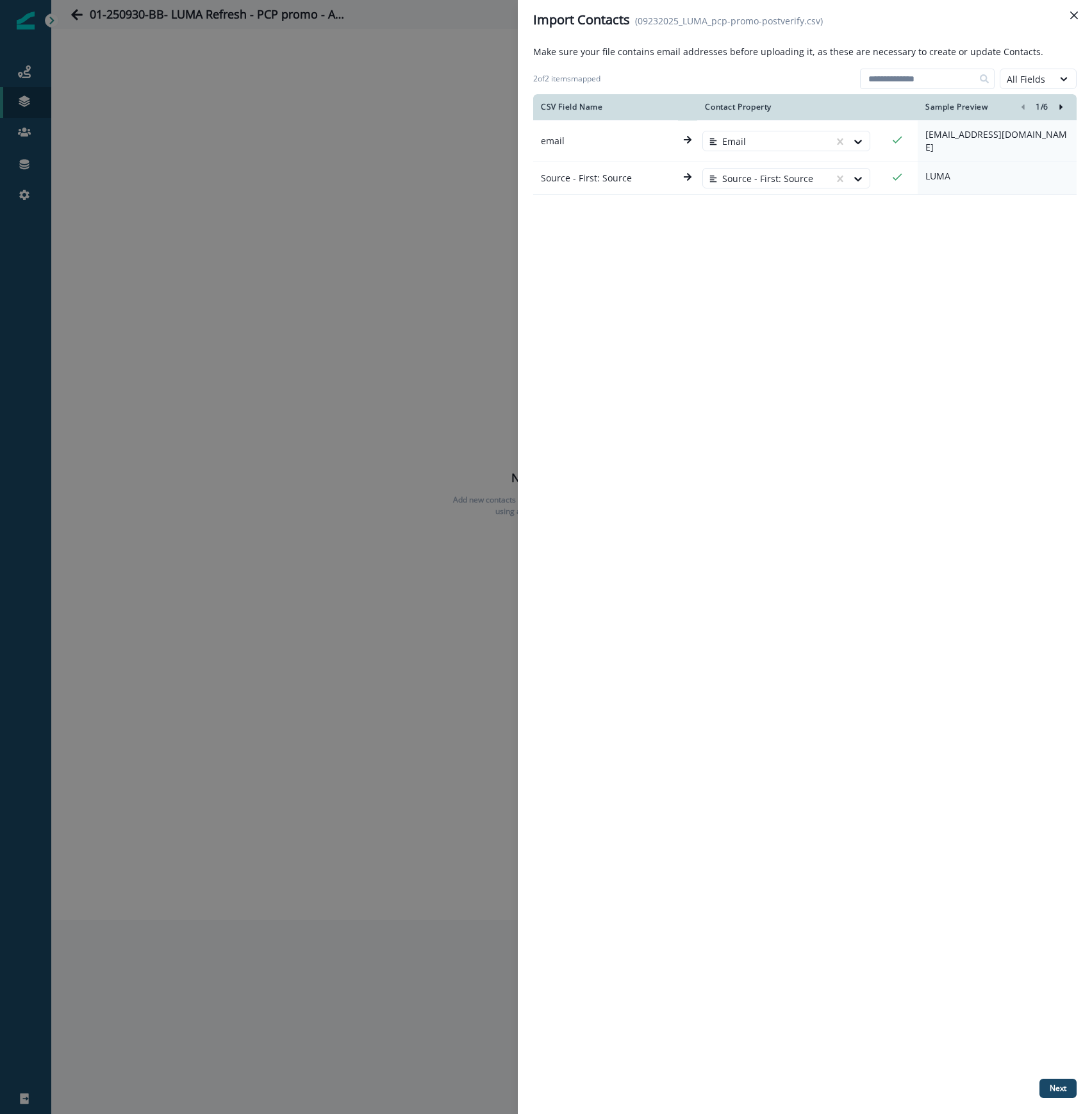
click at [1063, 1100] on div "Make sure your file contains email addresses before uploading it, as these are …" at bounding box center [804, 577] width 544 height 1064
click at [1055, 1082] on button "Next" at bounding box center [1058, 1088] width 37 height 20
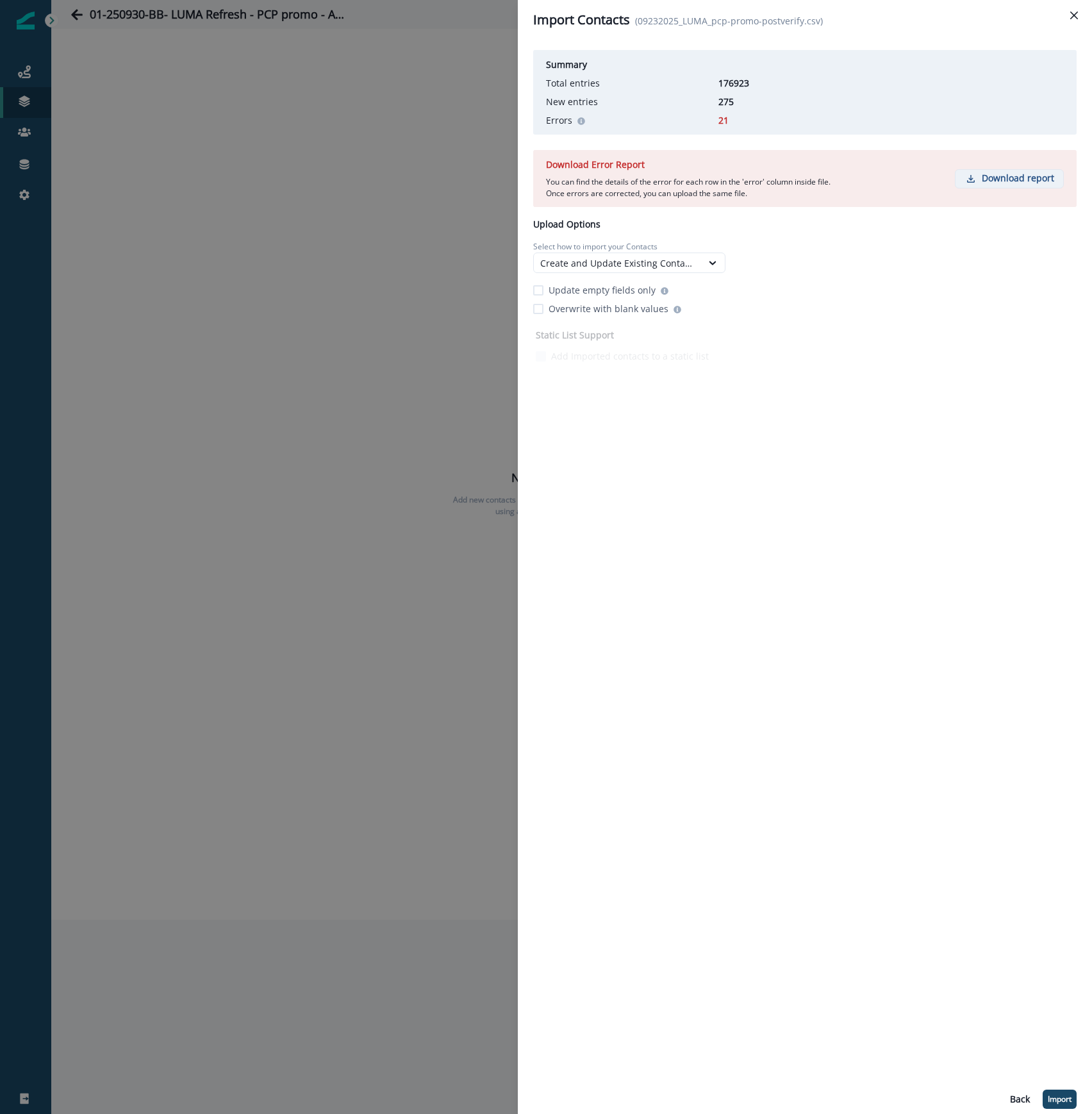
click at [1015, 180] on p "Download report" at bounding box center [1018, 178] width 73 height 11
click at [539, 288] on span at bounding box center [538, 290] width 10 height 10
click at [1064, 1098] on p "Import" at bounding box center [1060, 1098] width 24 height 9
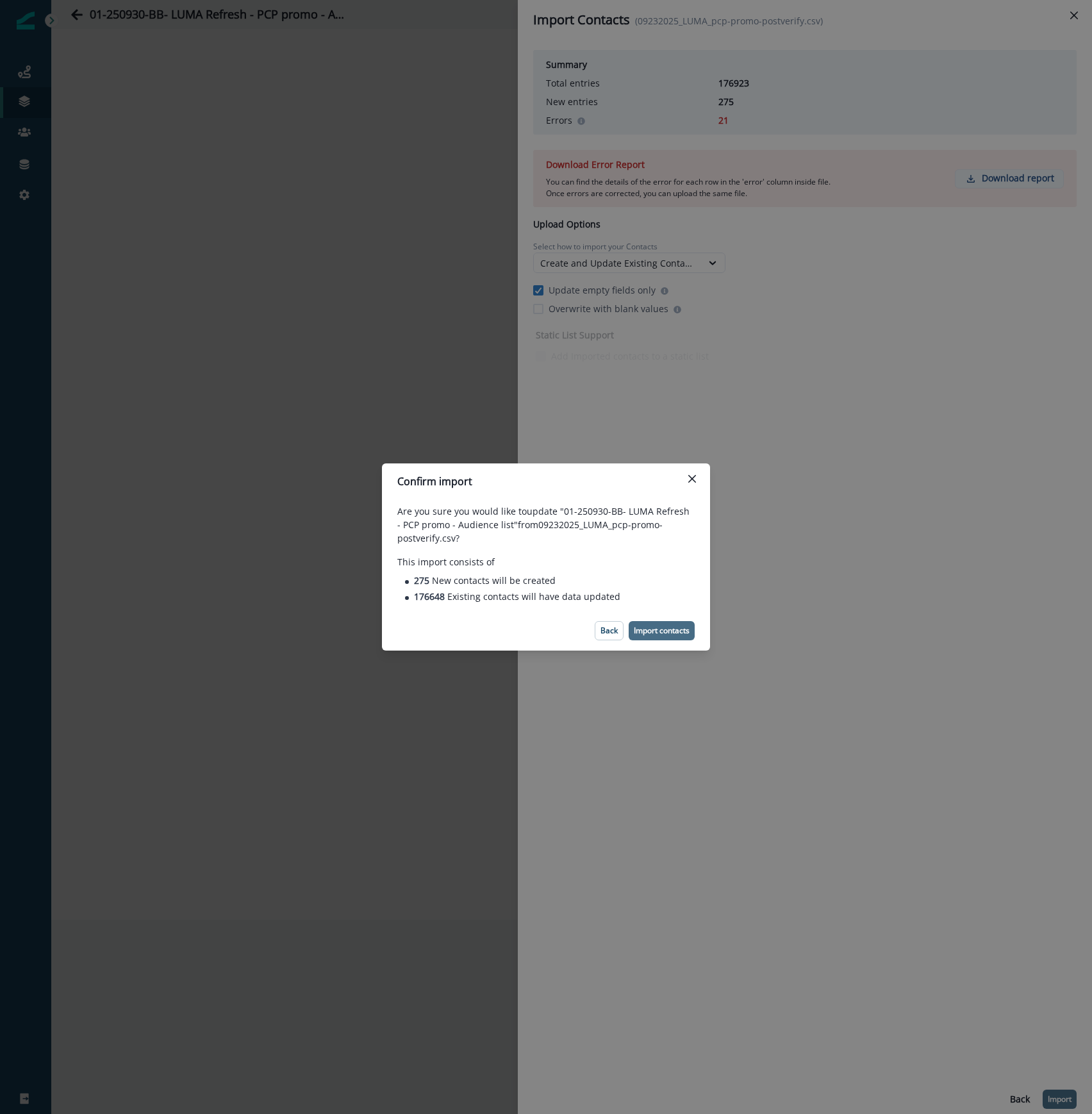
click at [646, 628] on p "Import contacts" at bounding box center [661, 630] width 56 height 9
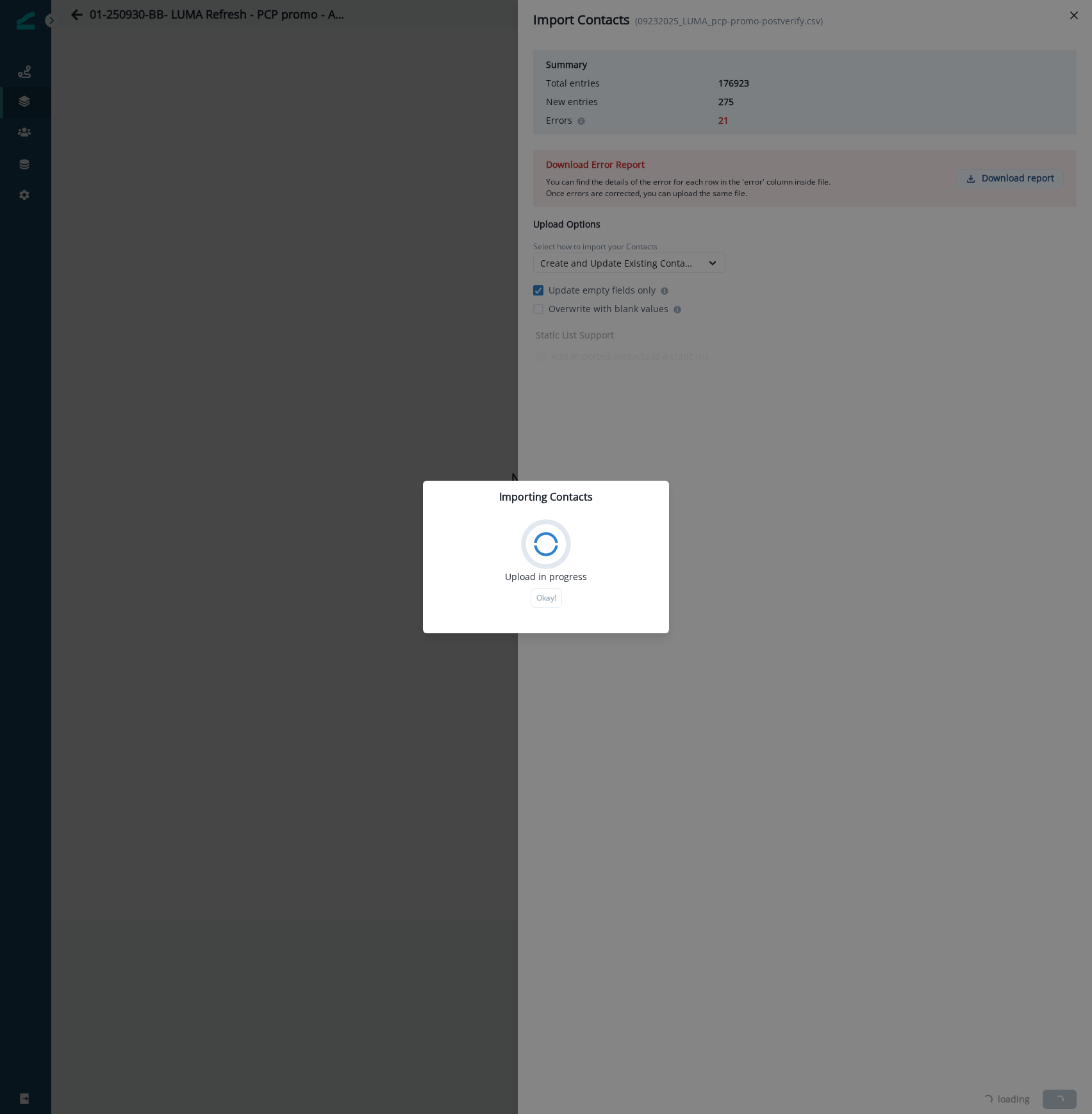
click at [425, 521] on div "Upload in progress Okay!" at bounding box center [546, 562] width 246 height 99
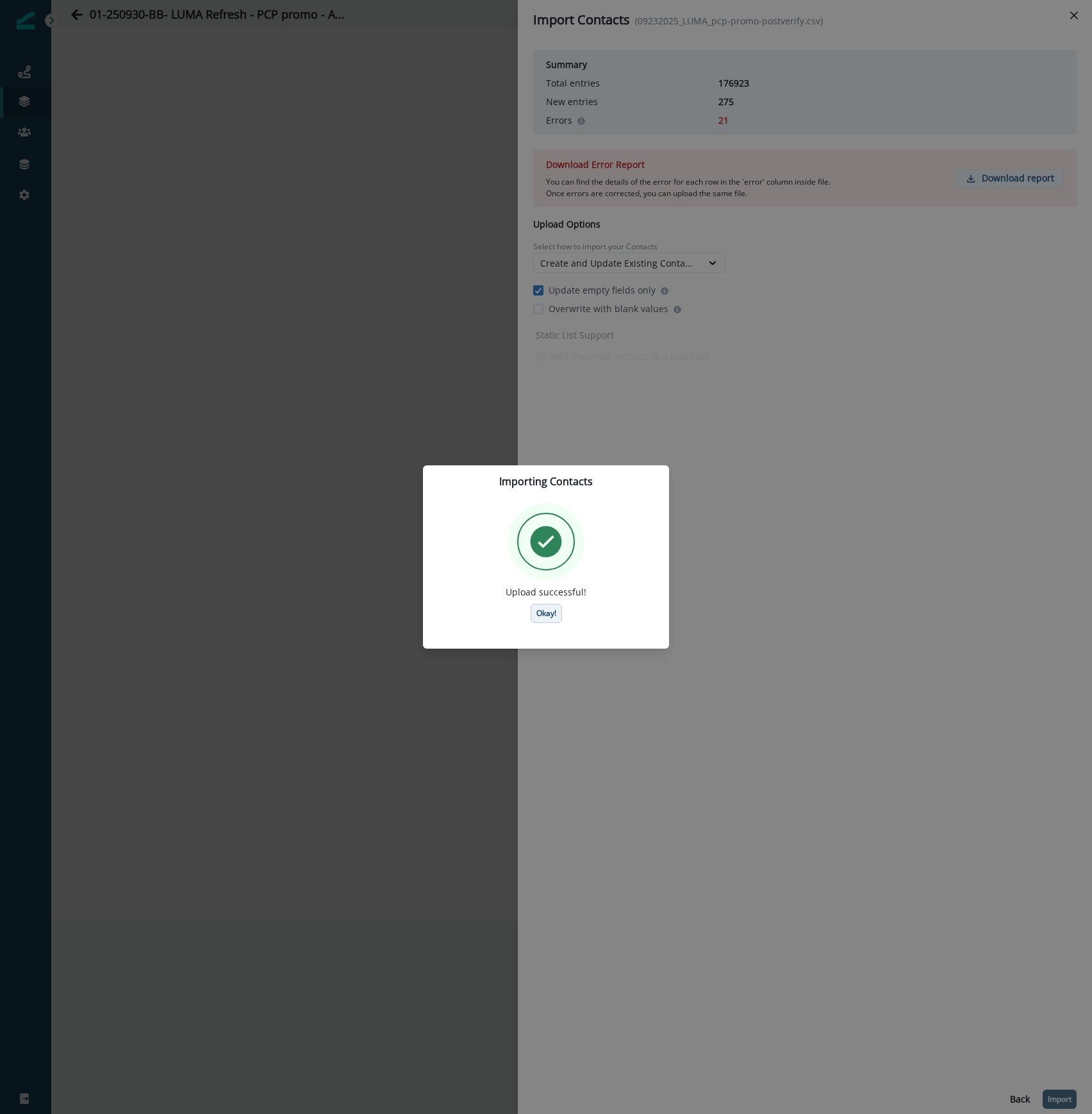
click at [554, 611] on p "Okay!" at bounding box center [546, 613] width 20 height 9
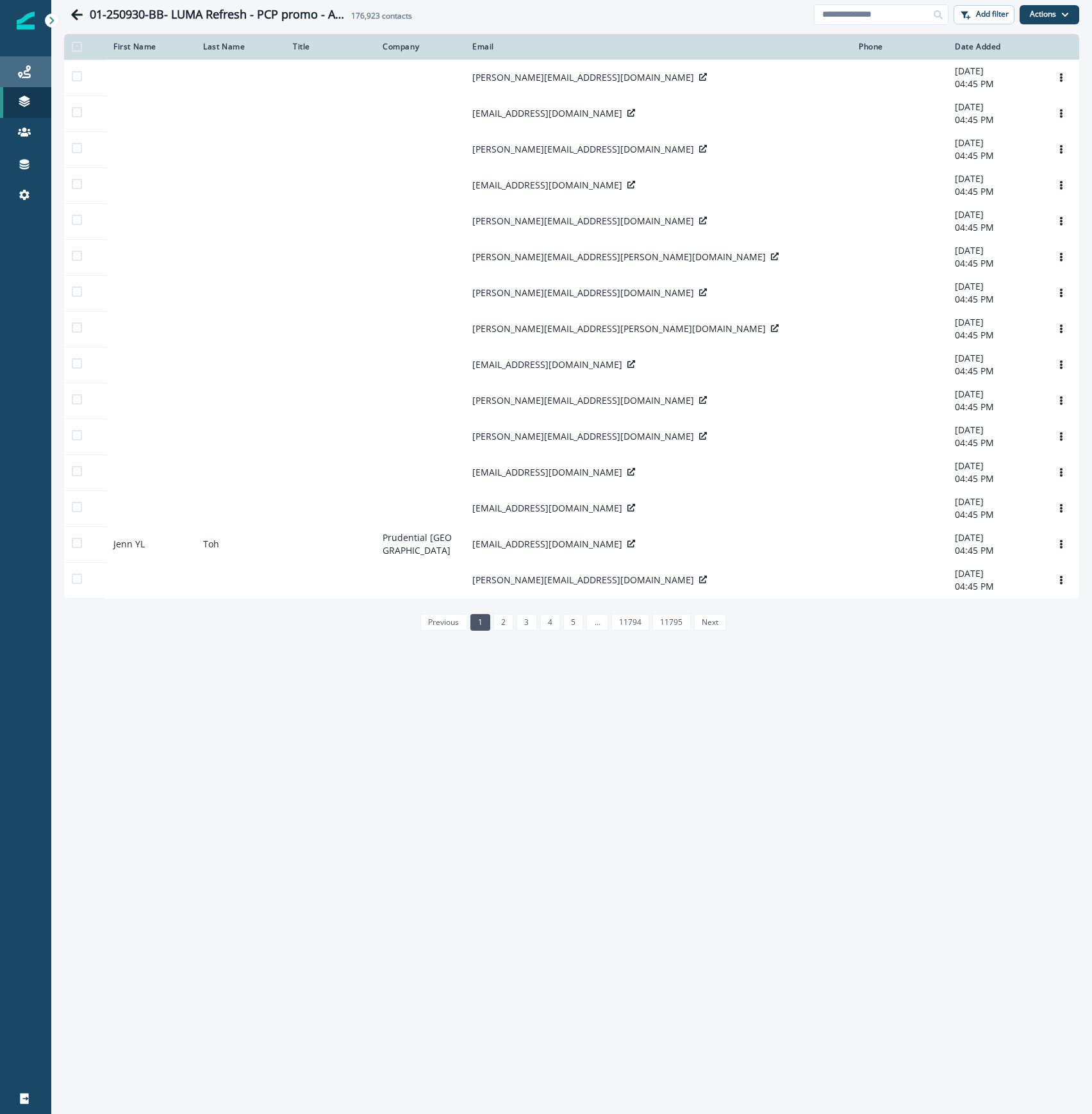
click at [31, 70] on div "Journeys" at bounding box center [26, 72] width 41 height 16
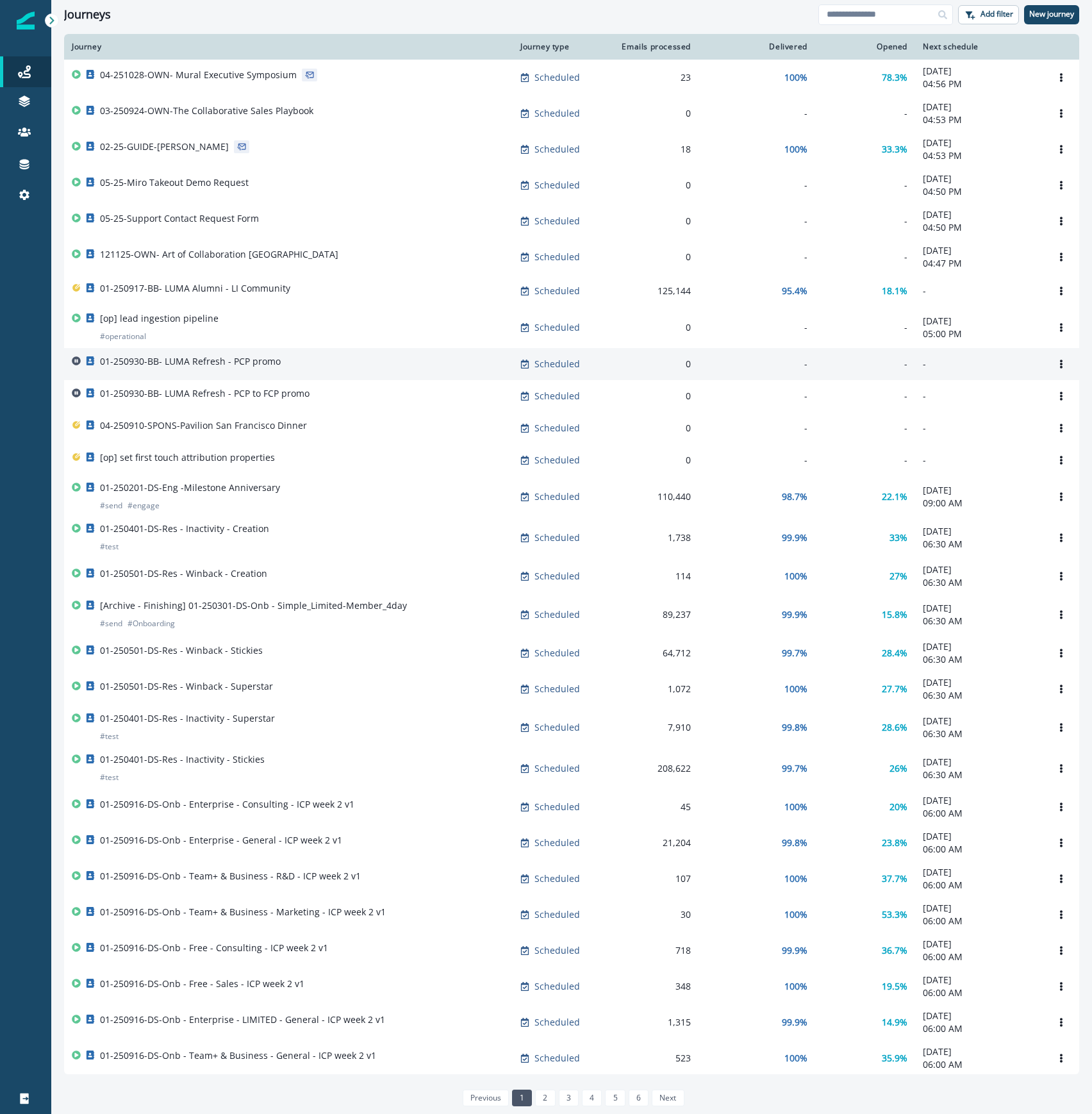
click at [334, 362] on div "01-250930-BB- LUMA Refresh - PCP promo" at bounding box center [288, 364] width 433 height 18
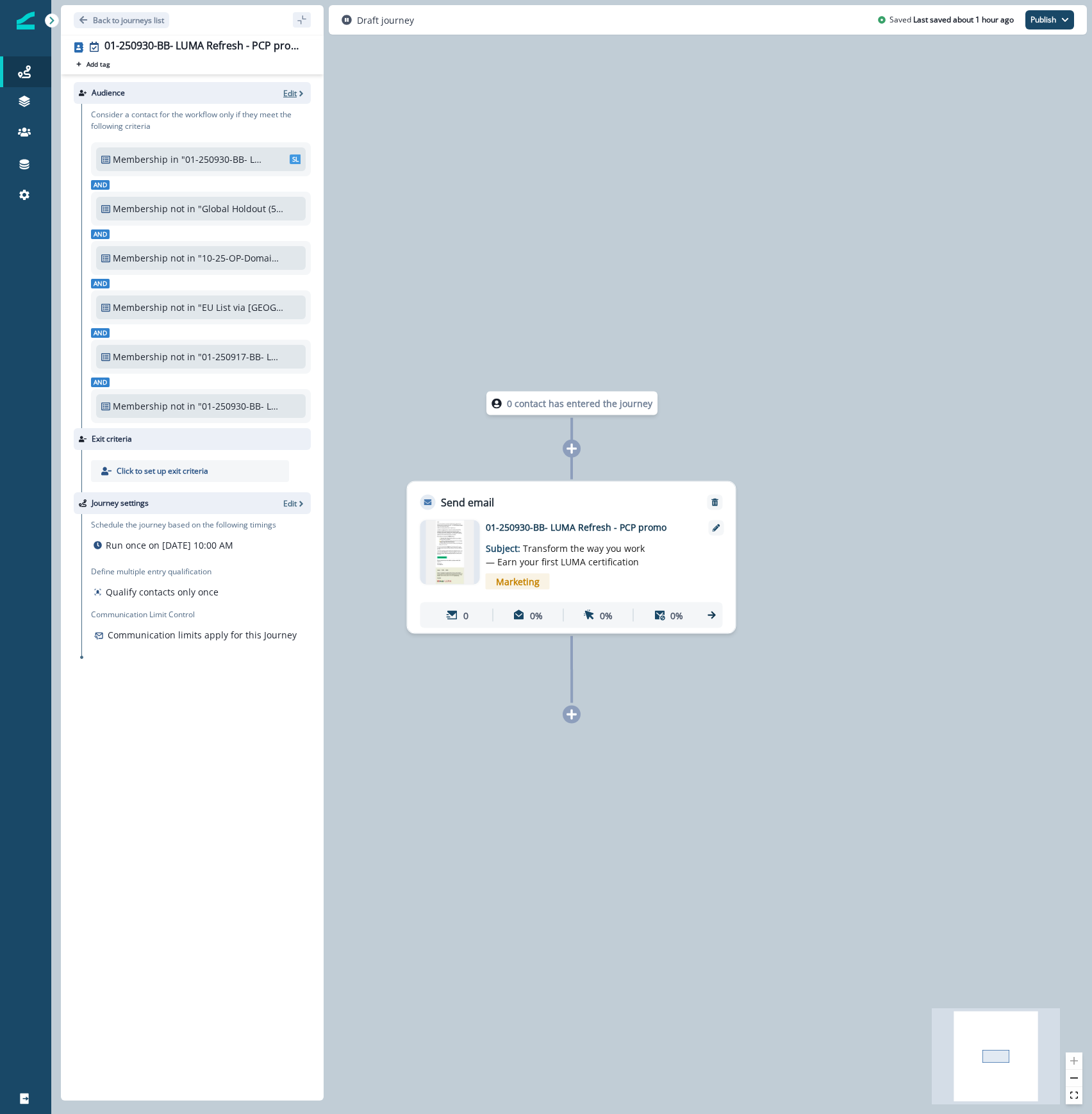
click at [290, 93] on p "Edit" at bounding box center [290, 92] width 14 height 11
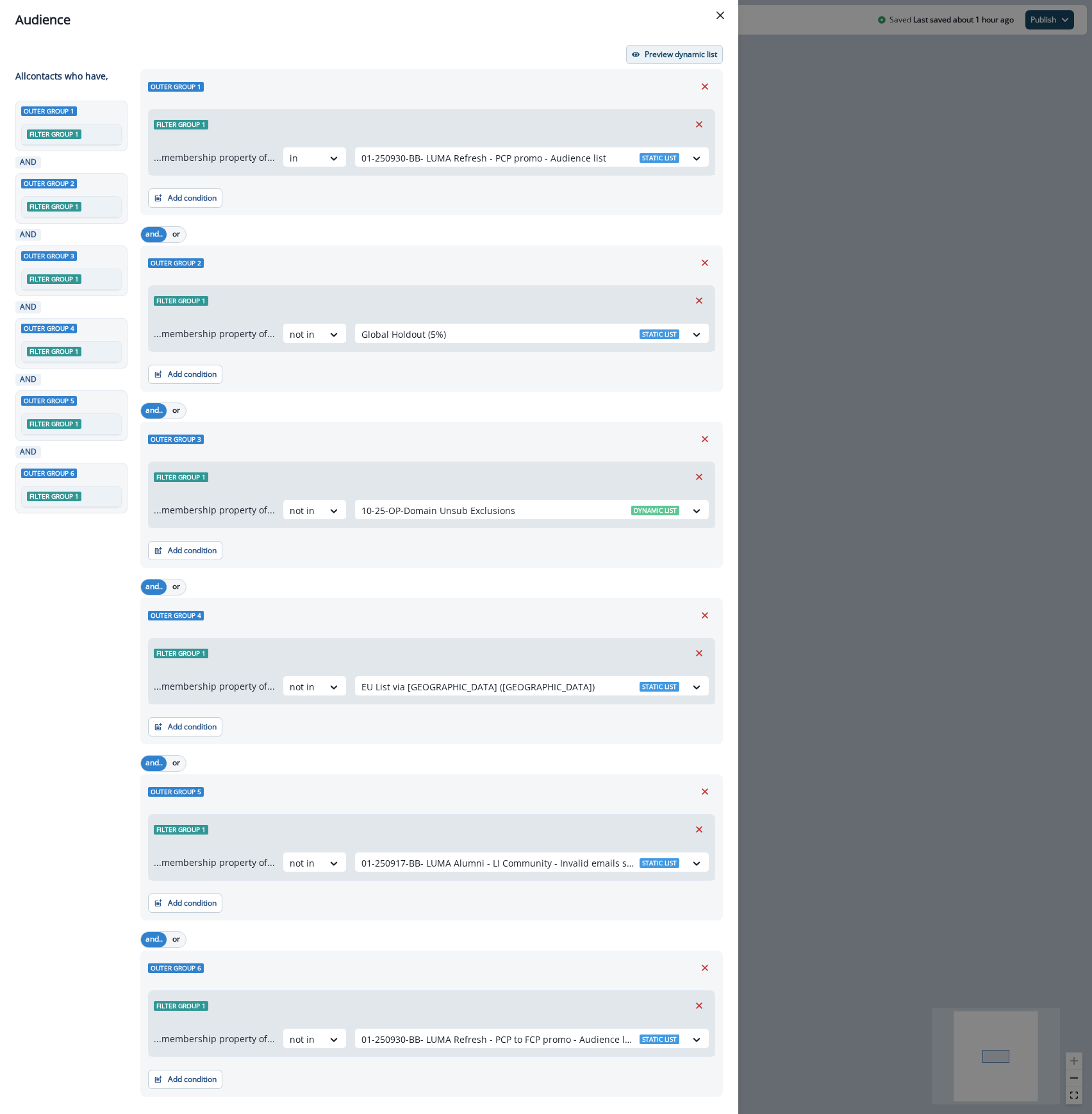
click at [638, 45] on button "Preview dynamic list" at bounding box center [674, 55] width 96 height 20
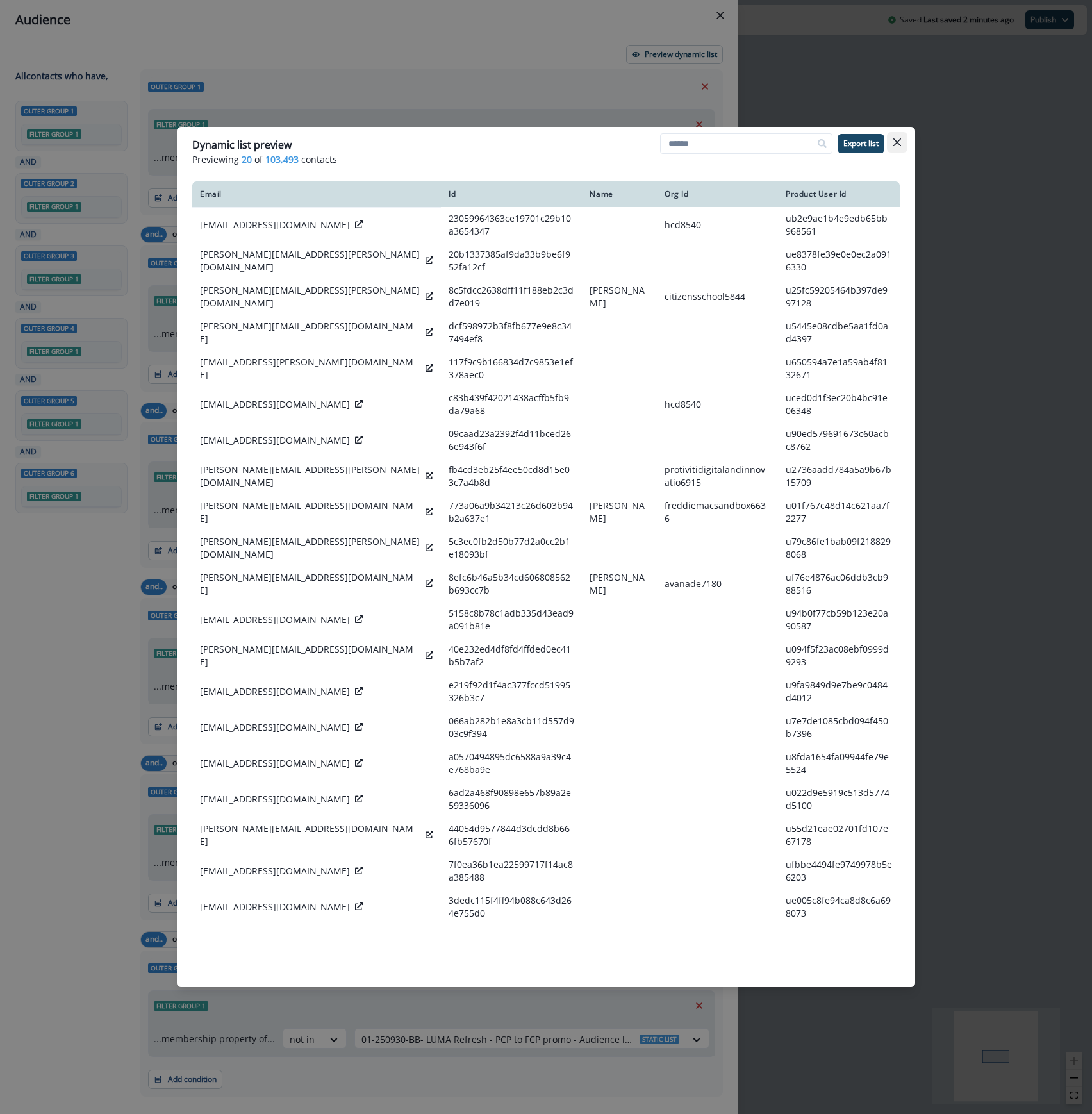
click at [900, 144] on icon "Close" at bounding box center [897, 143] width 8 height 8
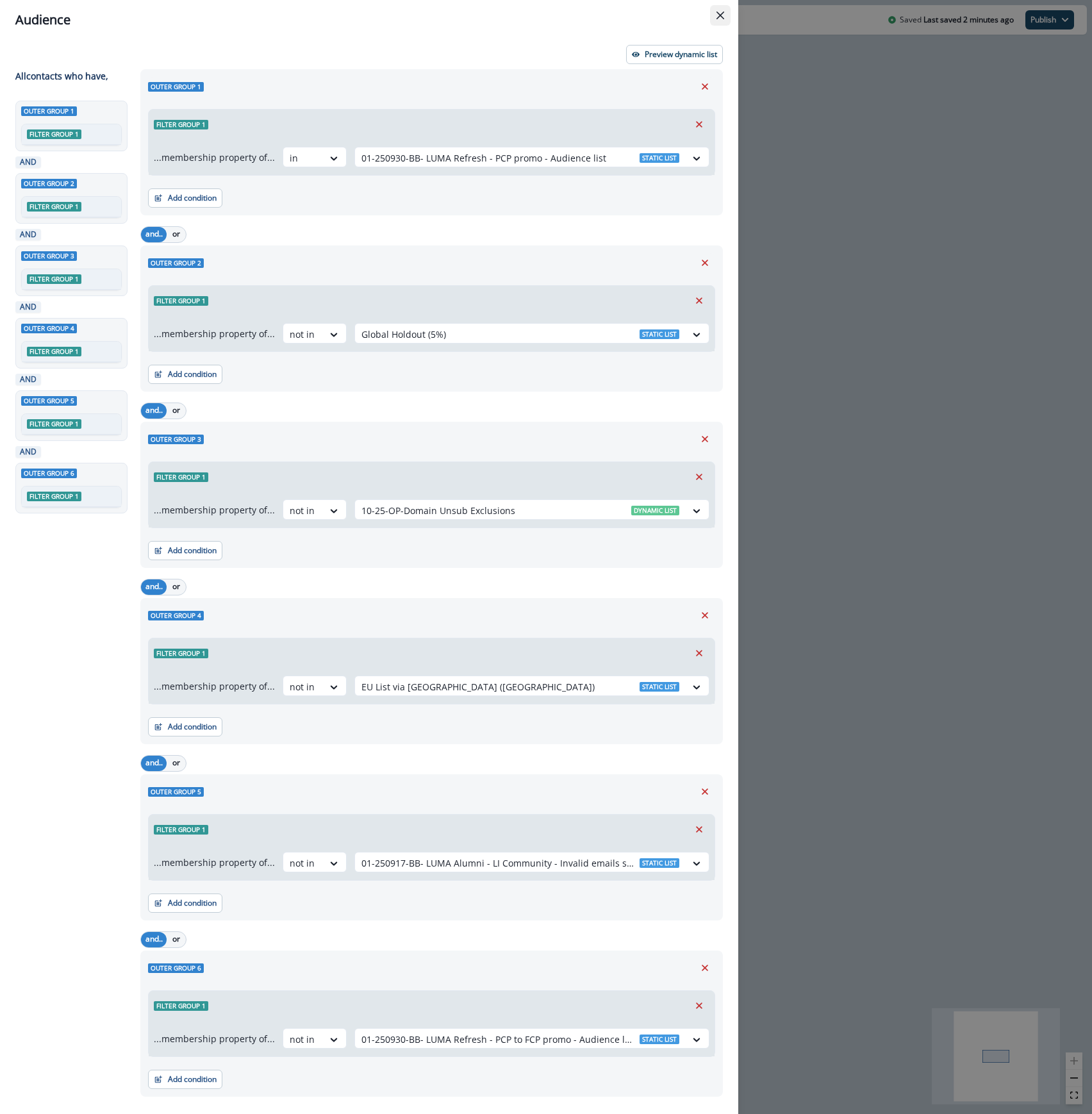
click at [724, 16] on button "Close" at bounding box center [719, 15] width 21 height 21
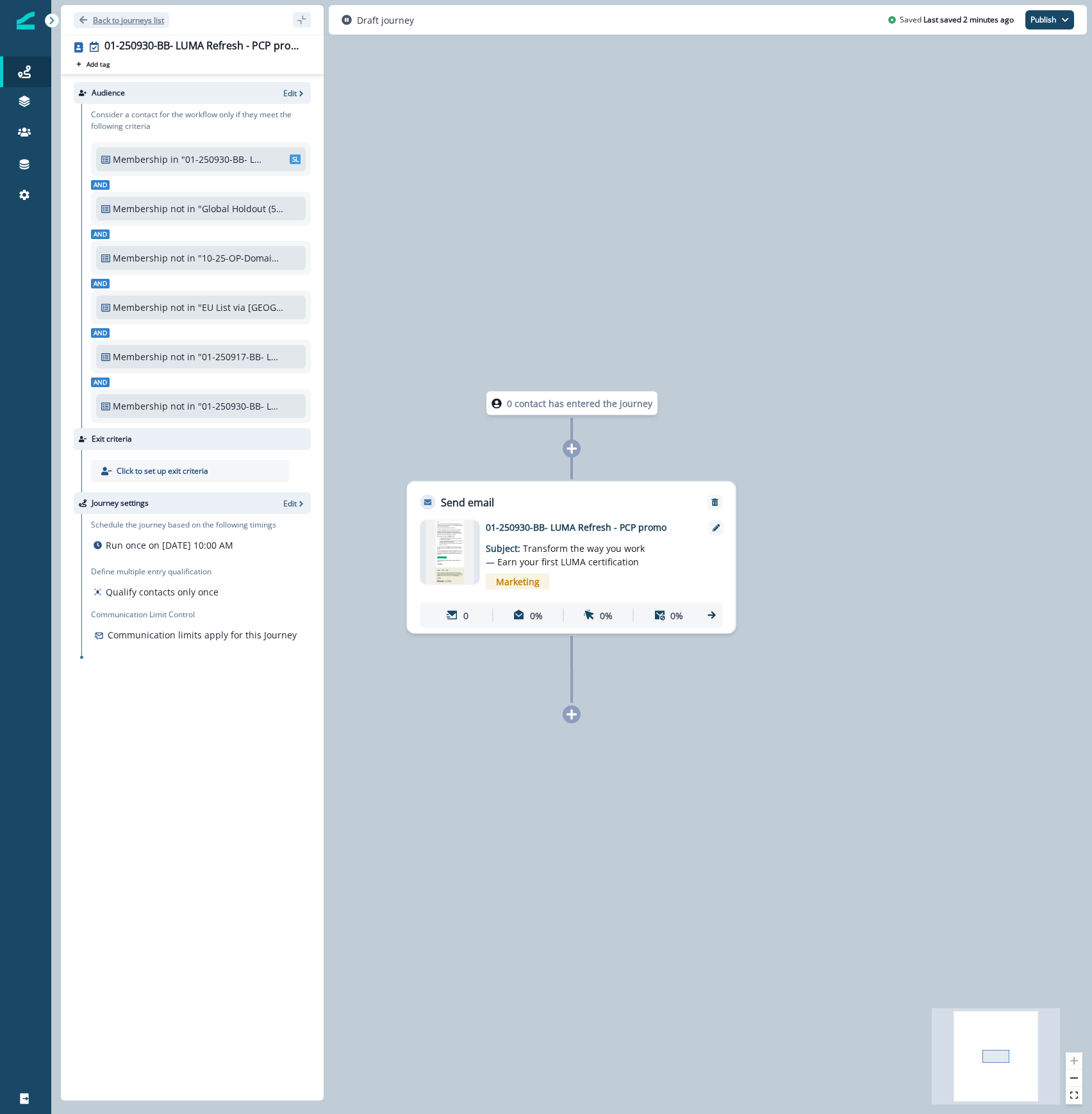
click at [139, 18] on p "Back to journeys list" at bounding box center [129, 20] width 71 height 11
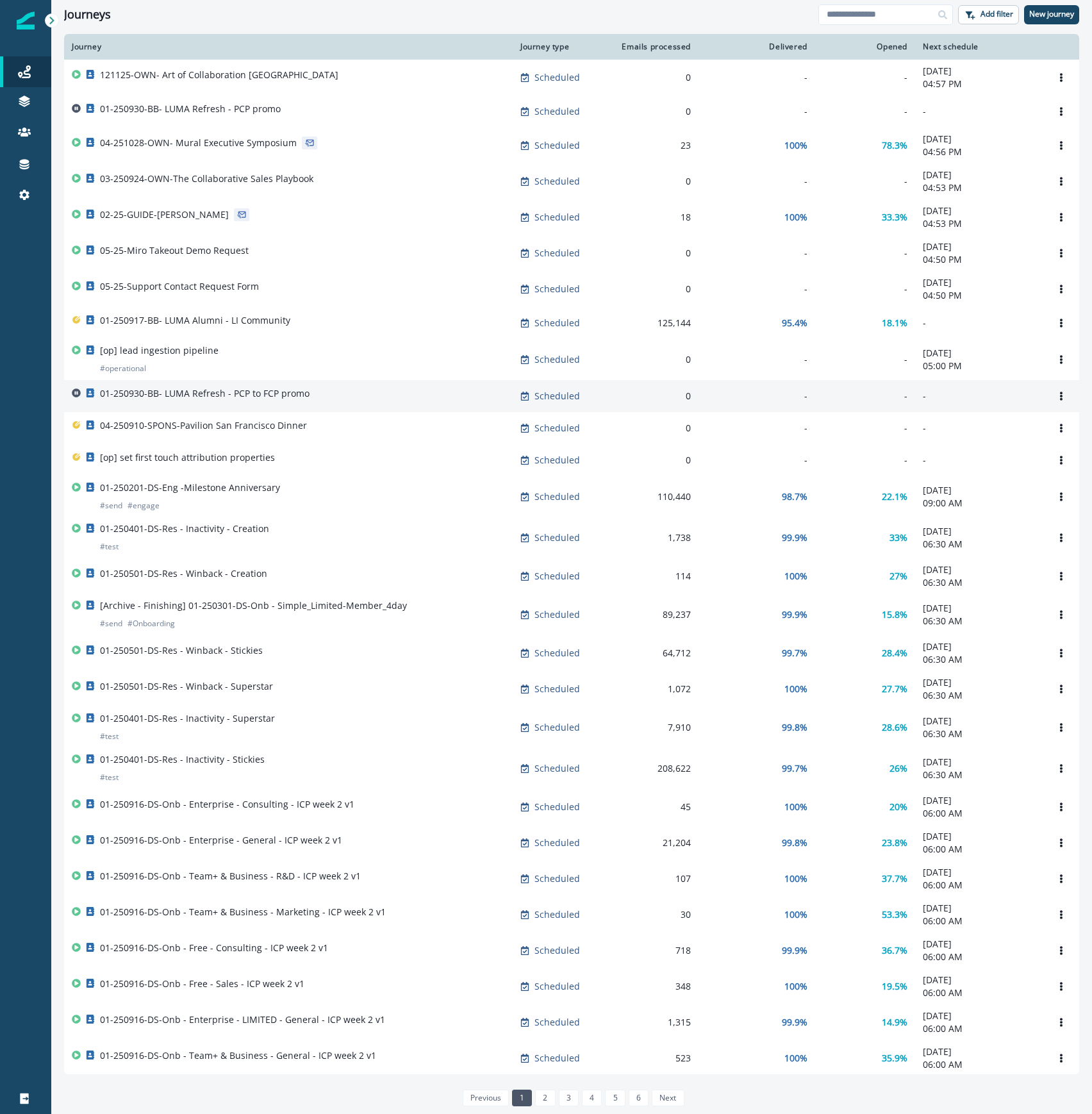
click at [349, 405] on div "01-250930-BB- LUMA Refresh - PCP to FCP promo" at bounding box center [288, 396] width 433 height 18
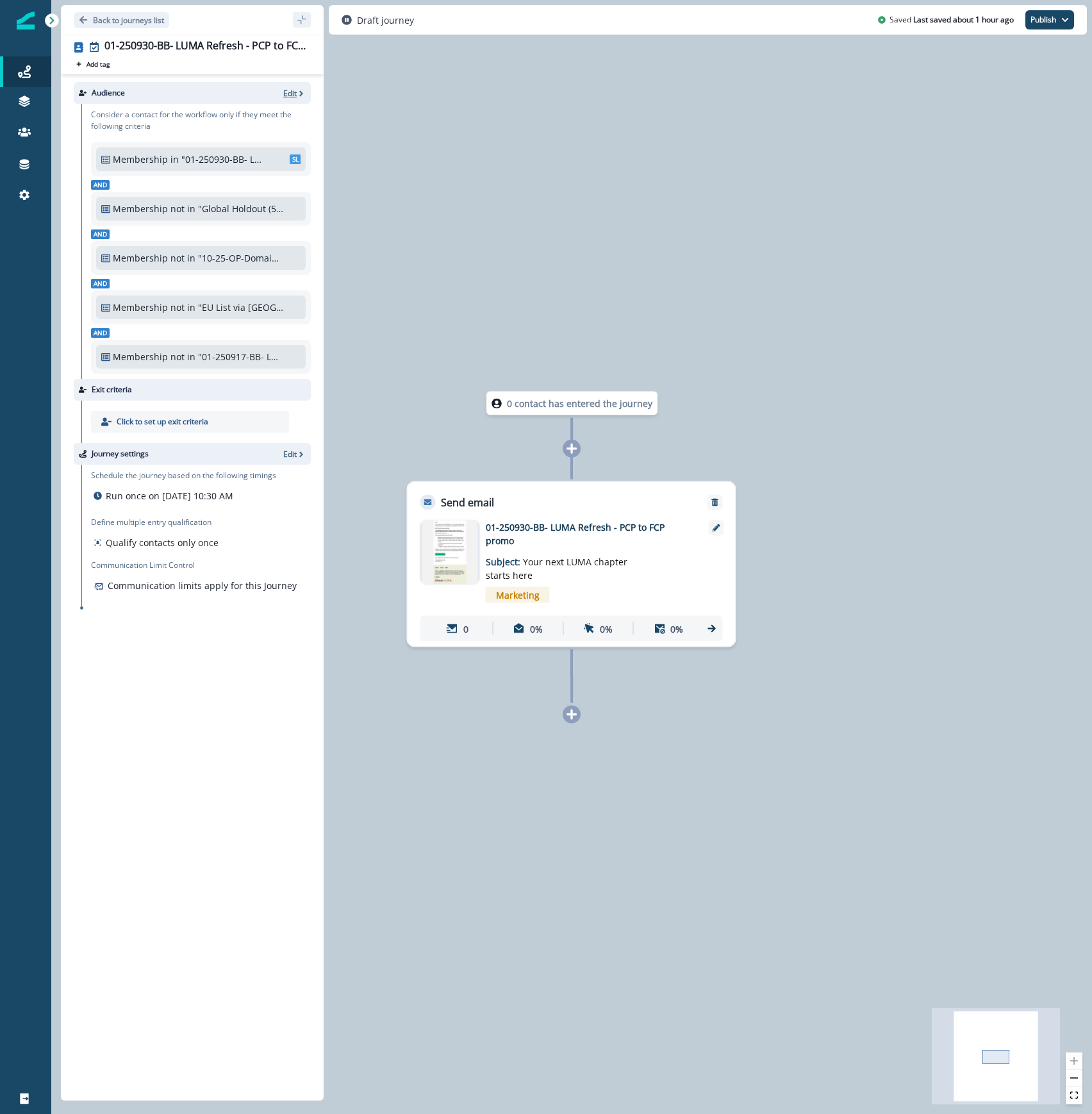
click at [294, 92] on p "Edit" at bounding box center [290, 92] width 14 height 11
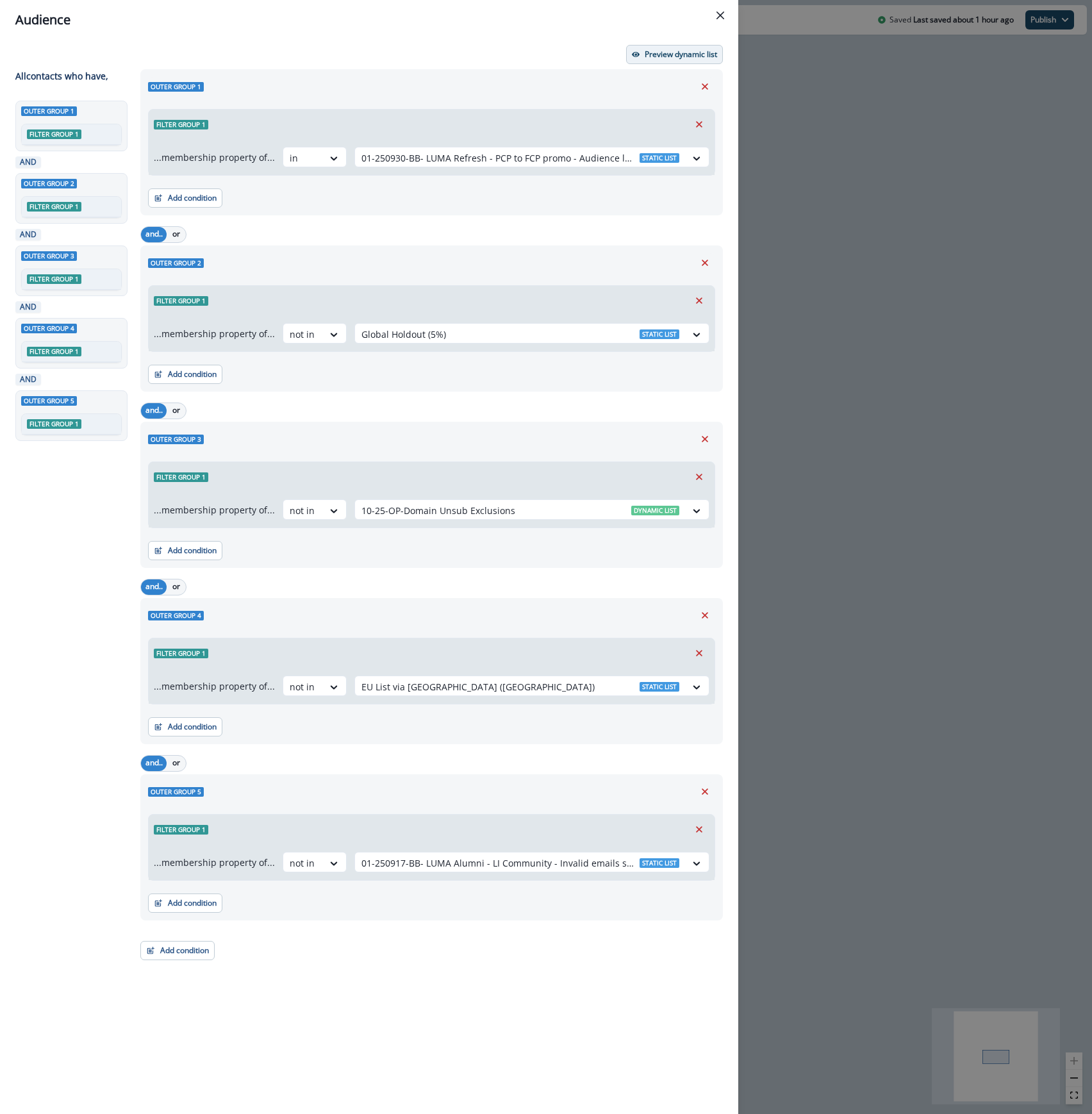
click at [669, 55] on p "Preview dynamic list" at bounding box center [681, 54] width 73 height 9
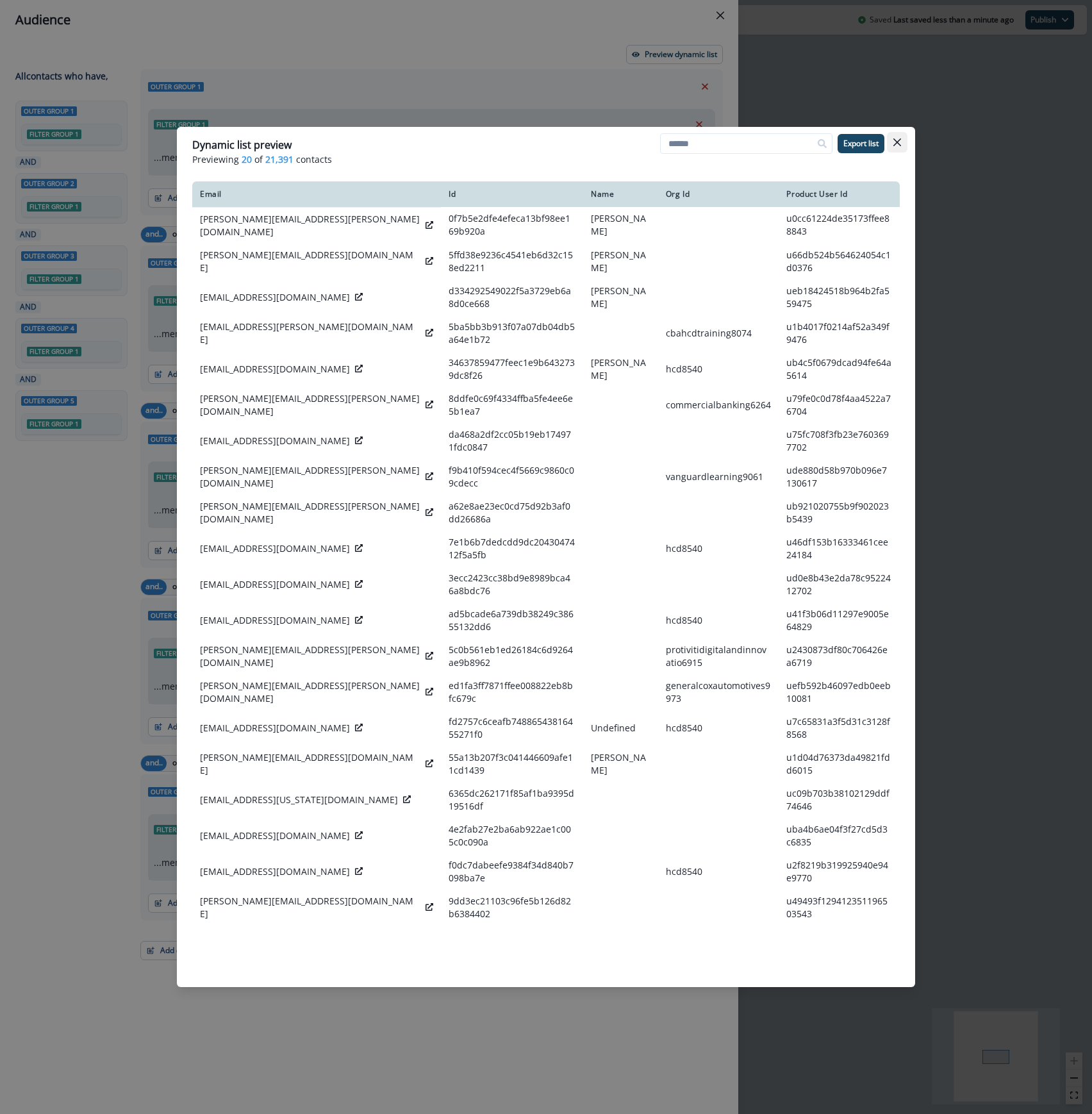
click at [900, 144] on button "Close" at bounding box center [896, 142] width 21 height 21
